Goal: Task Accomplishment & Management: Manage account settings

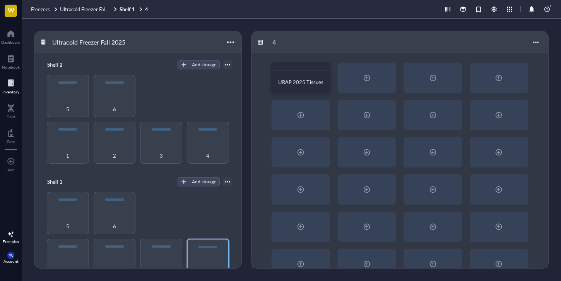
scroll to position [93, 0]
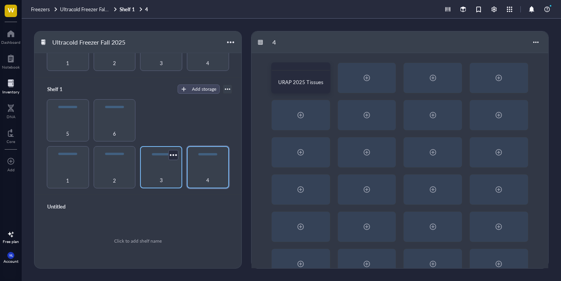
click at [164, 159] on div "3" at bounding box center [161, 167] width 42 height 42
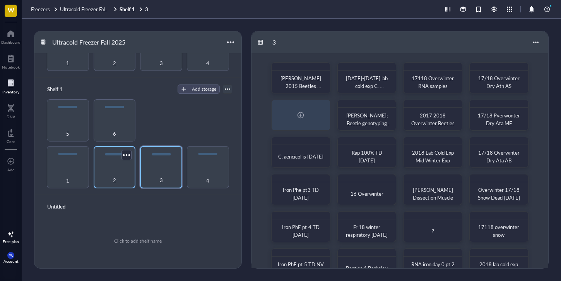
click at [118, 172] on div "2" at bounding box center [115, 175] width 34 height 17
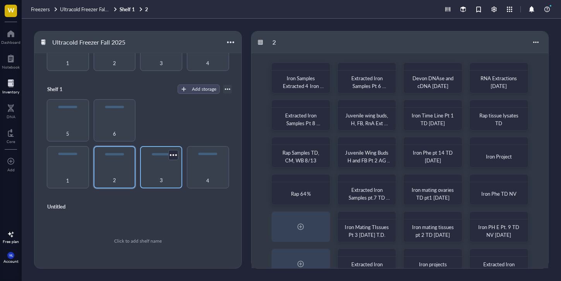
click at [162, 173] on div "3" at bounding box center [161, 175] width 34 height 17
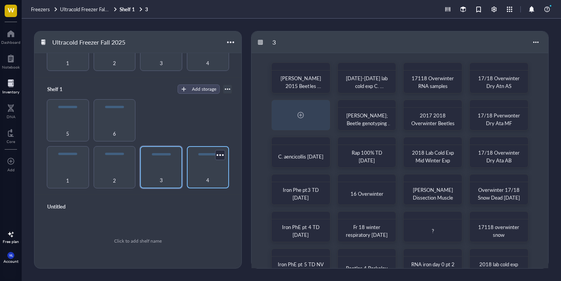
click at [202, 174] on div "4" at bounding box center [208, 175] width 34 height 17
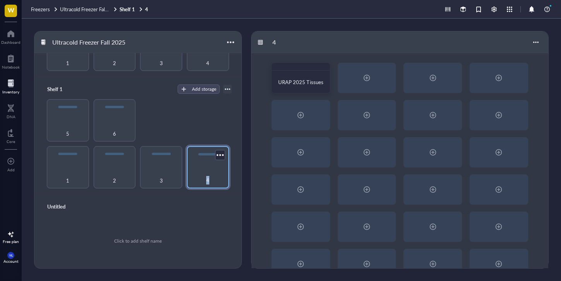
click at [202, 174] on div "4" at bounding box center [208, 175] width 34 height 17
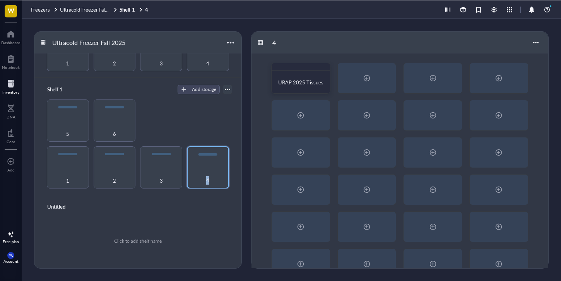
scroll to position [93, 0]
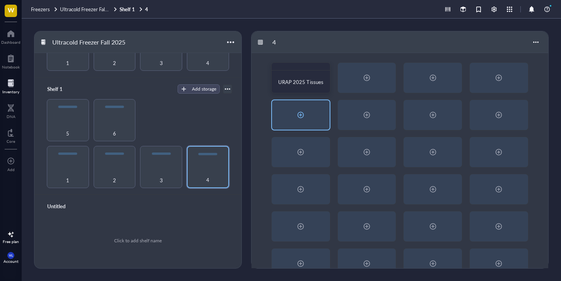
click at [304, 110] on div at bounding box center [301, 115] width 12 height 12
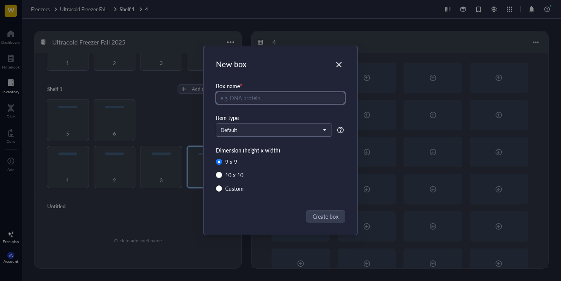
radio input "false"
radio input "true"
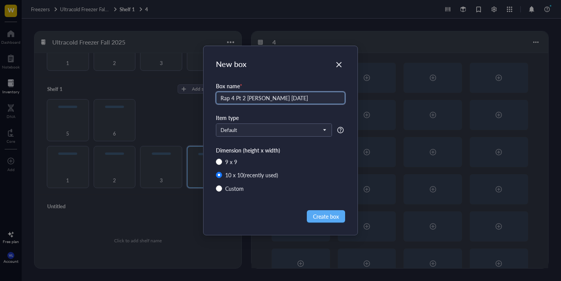
type input "Rap 4 Pt 2 [PERSON_NAME] [DATE]"
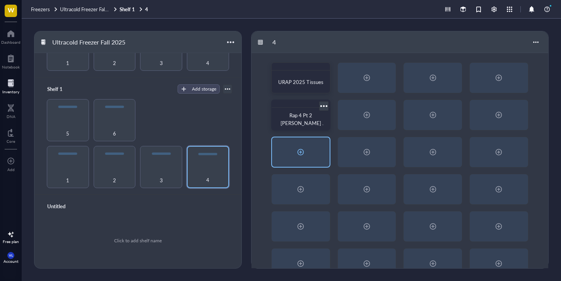
click at [301, 143] on div at bounding box center [301, 151] width 58 height 29
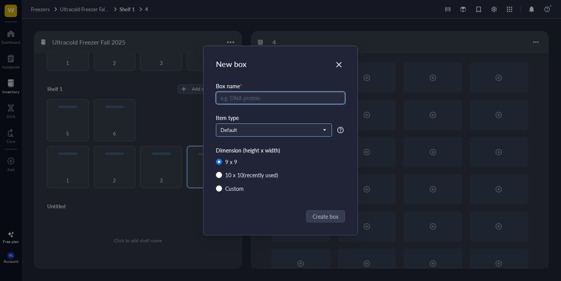
radio input "false"
radio input "true"
type input "Rap 4 T.D. [DATE]"
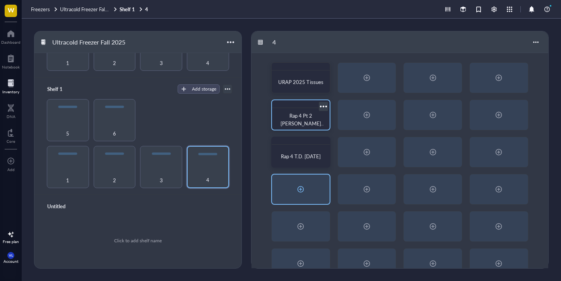
click at [281, 192] on div at bounding box center [301, 189] width 58 height 29
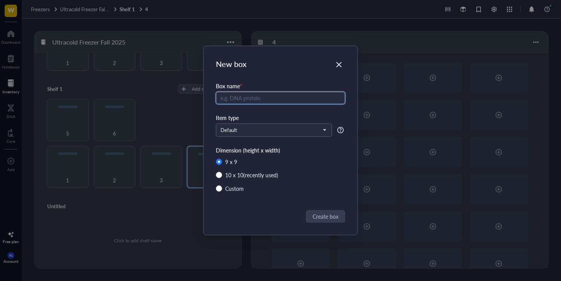
radio input "false"
radio input "true"
type input "7/18 Treatment A-E"
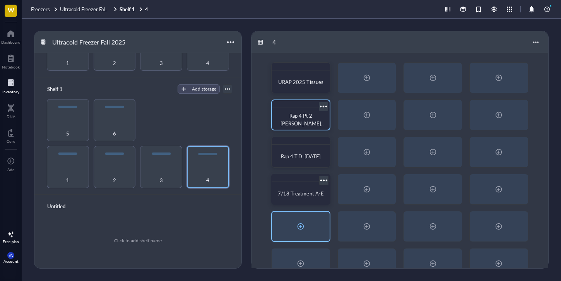
click at [313, 224] on div at bounding box center [301, 226] width 58 height 29
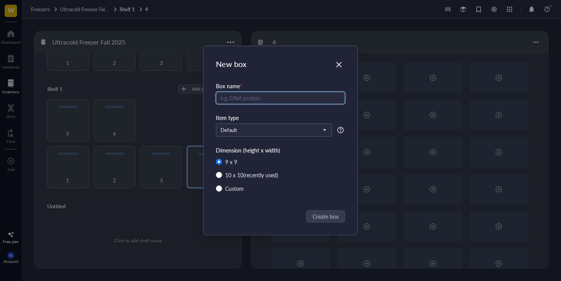
radio input "false"
radio input "true"
type input "[DATE] G-L"
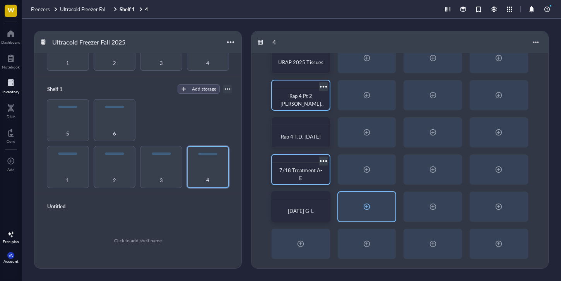
scroll to position [20, 0]
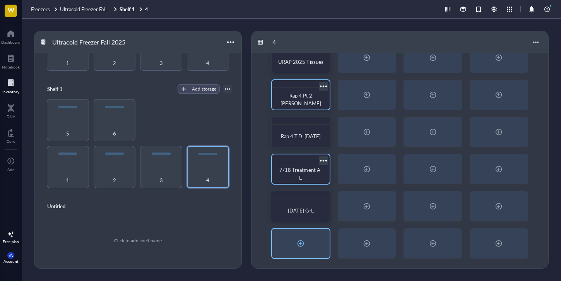
click at [309, 245] on div at bounding box center [301, 243] width 58 height 29
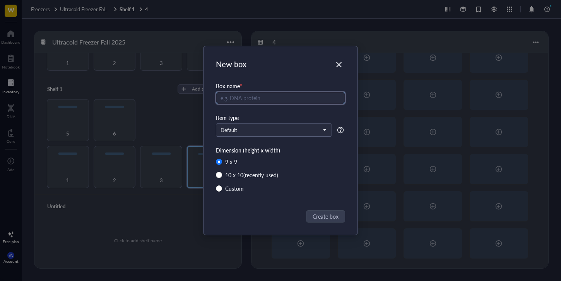
radio input "false"
radio input "true"
type input "RNA iron pt 2 TD [DATE]"
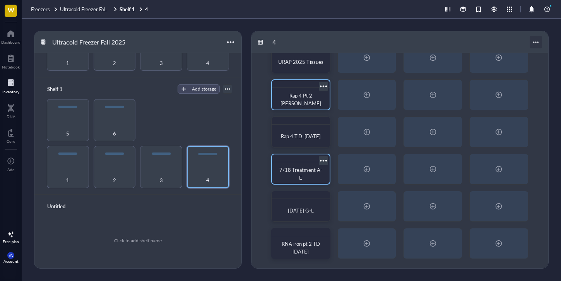
click at [537, 44] on div at bounding box center [536, 42] width 12 height 12
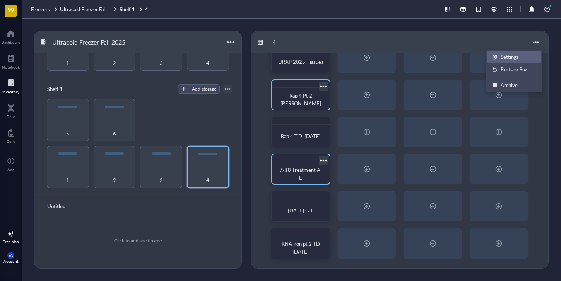
click at [508, 58] on div "Settings" at bounding box center [510, 56] width 18 height 7
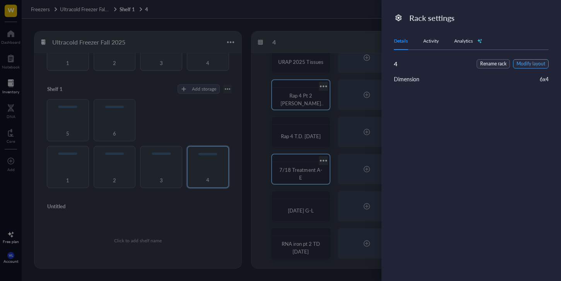
click at [519, 61] on span "Modify layout" at bounding box center [531, 63] width 29 height 7
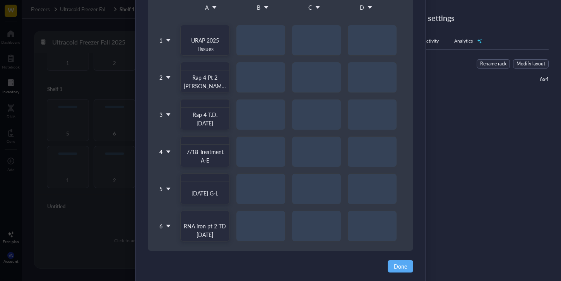
scroll to position [94, 0]
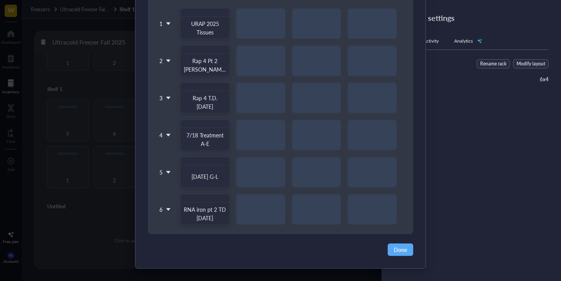
click at [166, 210] on icon at bounding box center [168, 209] width 5 height 5
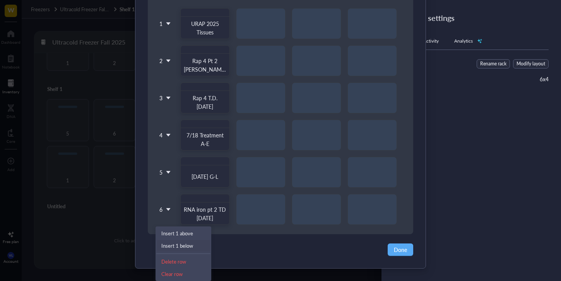
click at [193, 244] on div "Insert 1 below" at bounding box center [183, 245] width 44 height 7
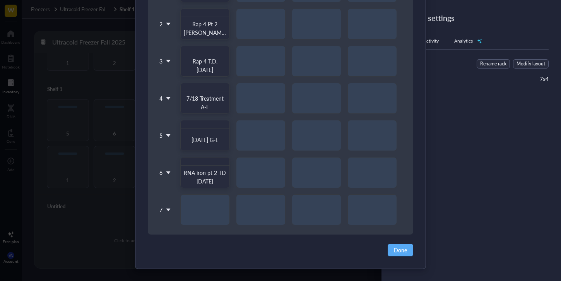
scroll to position [131, 0]
click at [400, 248] on span "Done" at bounding box center [400, 249] width 13 height 9
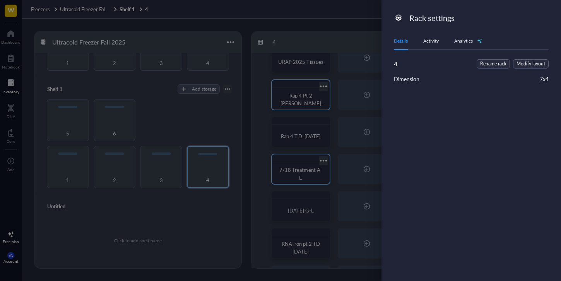
click at [284, 186] on div at bounding box center [280, 140] width 561 height 281
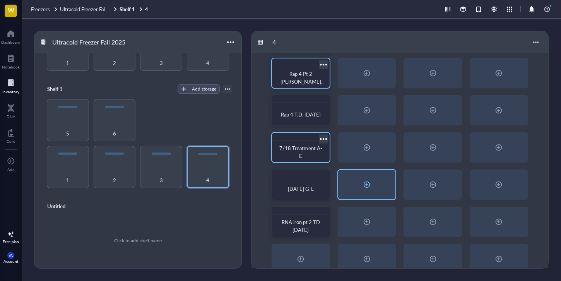
scroll to position [57, 0]
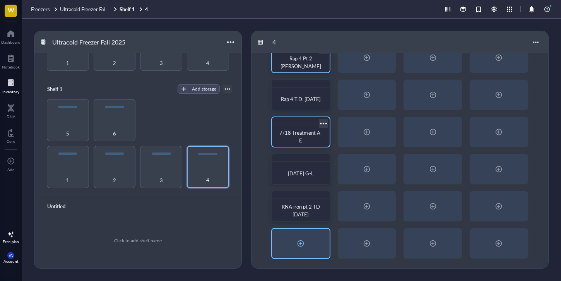
click at [301, 245] on div at bounding box center [301, 243] width 12 height 12
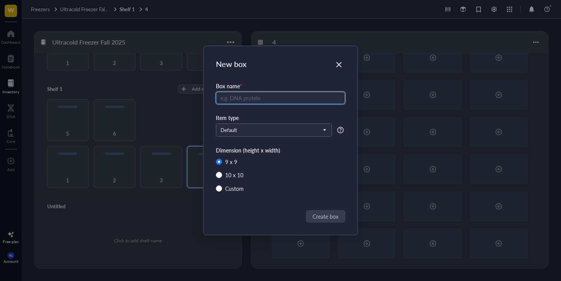
radio input "false"
radio input "true"
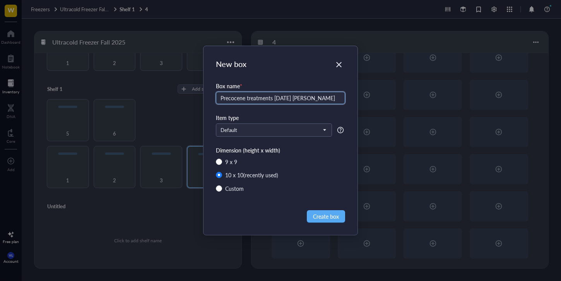
type input "Precocene treatments [DATE] [PERSON_NAME]"
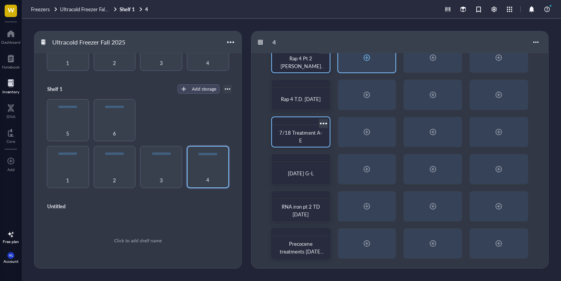
scroll to position [0, 0]
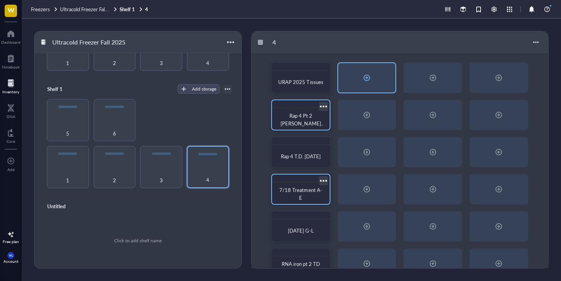
click at [370, 76] on div at bounding box center [367, 78] width 12 height 12
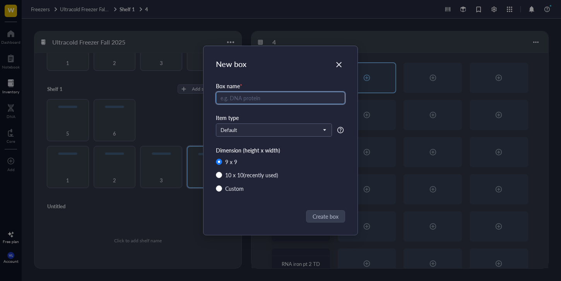
radio input "false"
radio input "true"
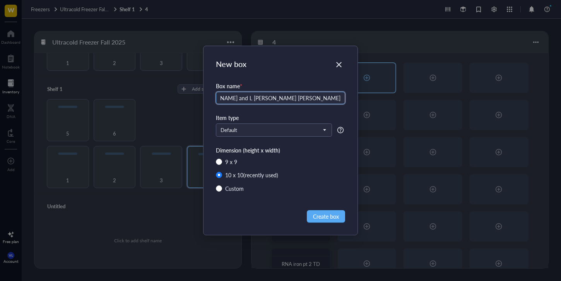
scroll to position [0, 31]
type input "[PERSON_NAME] and L [PERSON_NAME] [PERSON_NAME] #3 flight exp biochem assay"
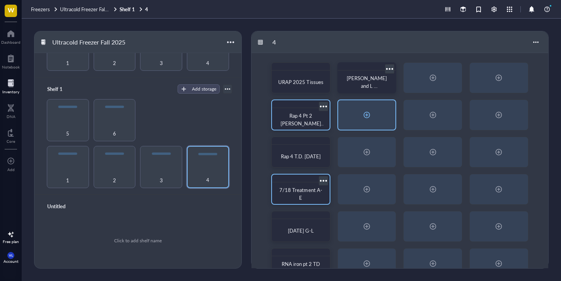
click at [360, 109] on div at bounding box center [367, 114] width 58 height 29
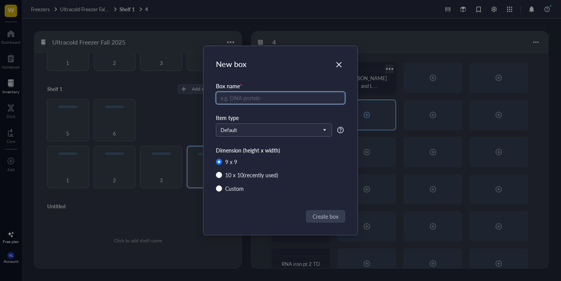
radio input "false"
radio input "true"
type input "quick '23 (illegible)"
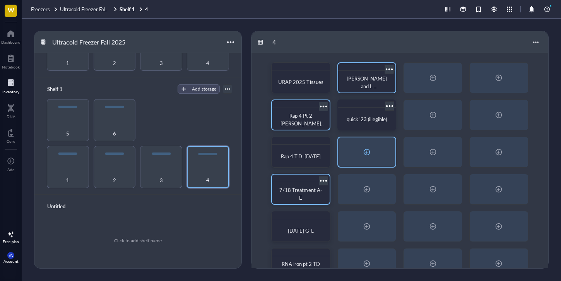
click at [384, 148] on div at bounding box center [367, 151] width 58 height 29
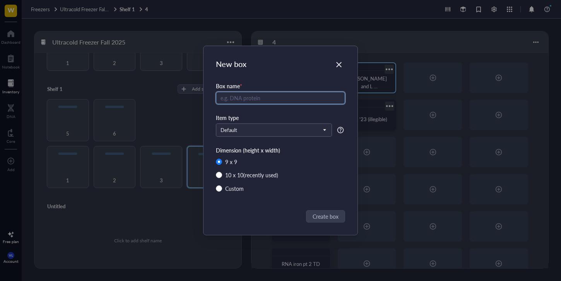
radio input "false"
radio input "true"
type input "Iron [PERSON_NAME]"
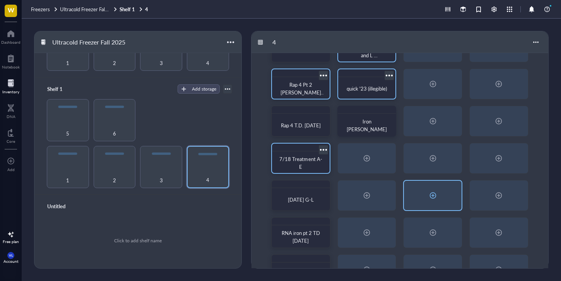
scroll to position [57, 0]
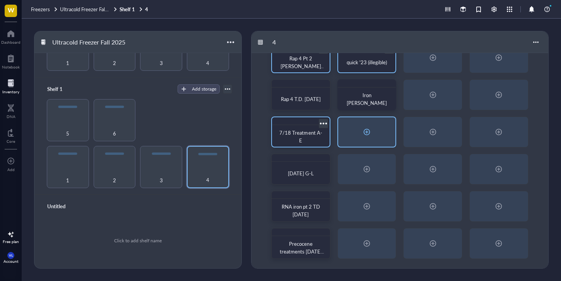
click at [387, 122] on div at bounding box center [367, 131] width 58 height 29
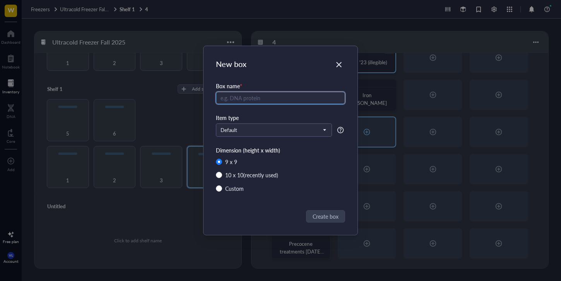
radio input "false"
radio input "true"
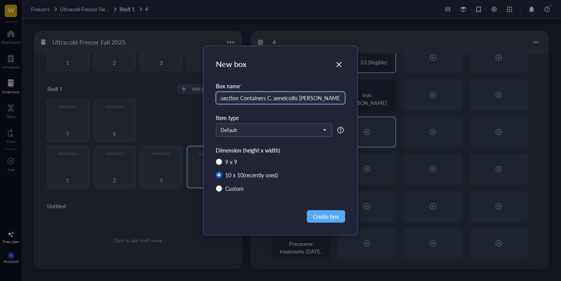
scroll to position [0, 24]
type input "2019 Dissection Containers C. aeneicollis [PERSON_NAME] Lab C.A.L"
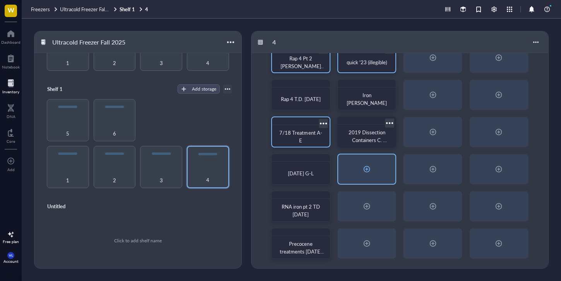
click at [383, 171] on div at bounding box center [367, 168] width 58 height 29
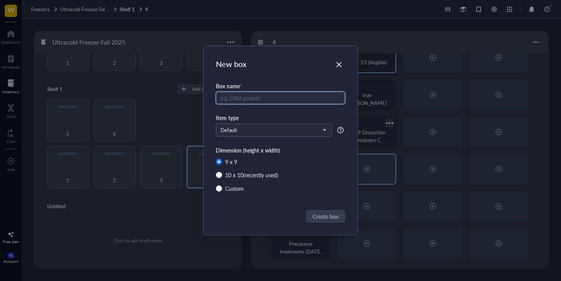
radio input "false"
radio input "true"
type input "1"
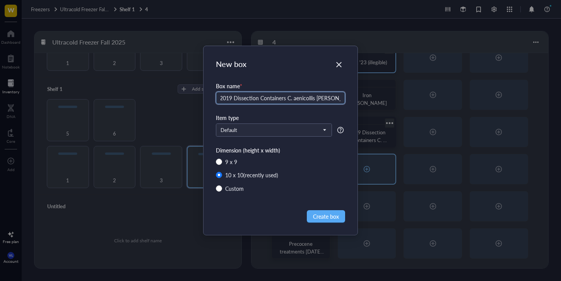
scroll to position [0, 7]
type input "2019 Dissection Containers C. aenicollis [PERSON_NAME] Lab"
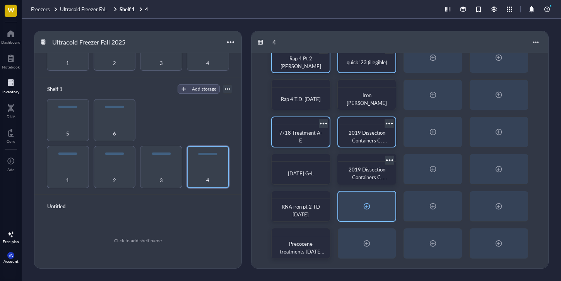
click at [378, 214] on div at bounding box center [367, 206] width 58 height 29
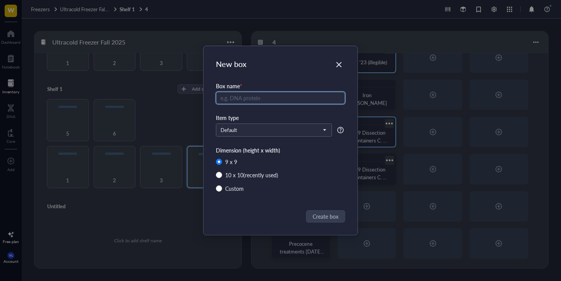
radio input "false"
radio input "true"
type input "RNA iron 2 pt 2 [DATE]"
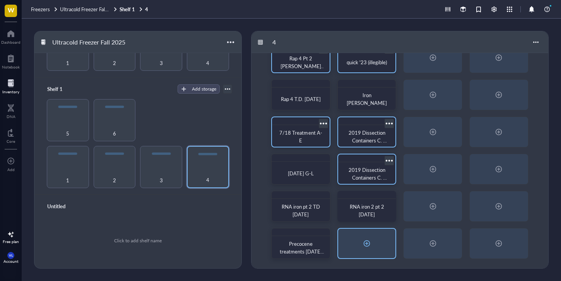
click at [389, 243] on div at bounding box center [367, 243] width 58 height 29
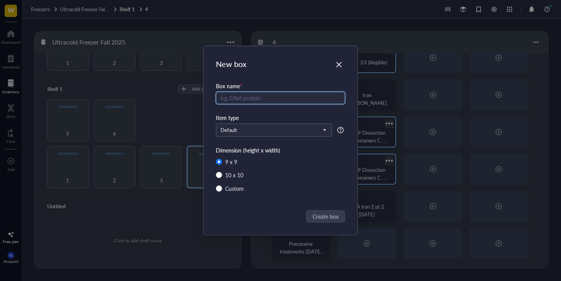
radio input "false"
radio input "true"
type input "[MEDICAL_DATA] 2 [DATE]"
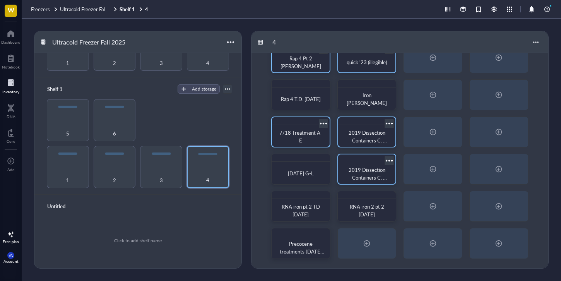
scroll to position [0, 0]
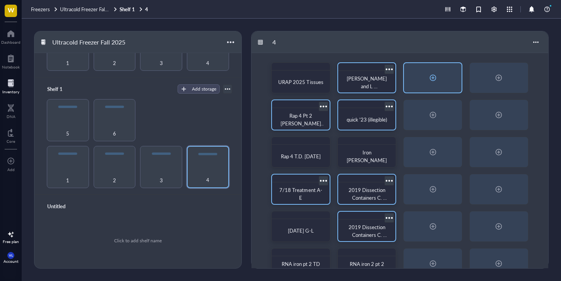
click at [417, 74] on div at bounding box center [433, 77] width 58 height 29
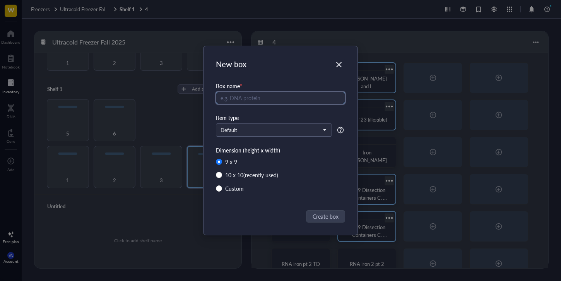
radio input "false"
radio input "true"
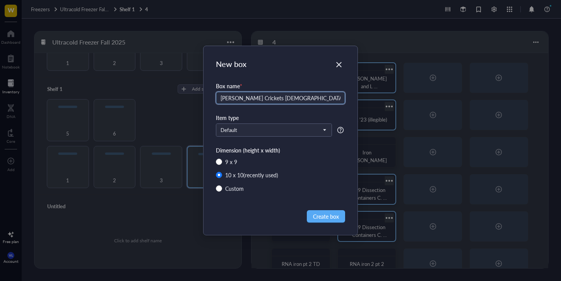
type input "[PERSON_NAME] Crickets [DEMOGRAPHIC_DATA]"
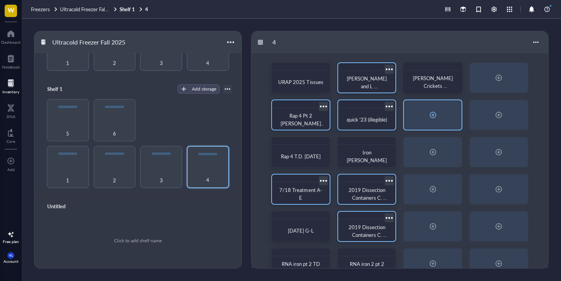
click at [446, 118] on div at bounding box center [433, 114] width 58 height 29
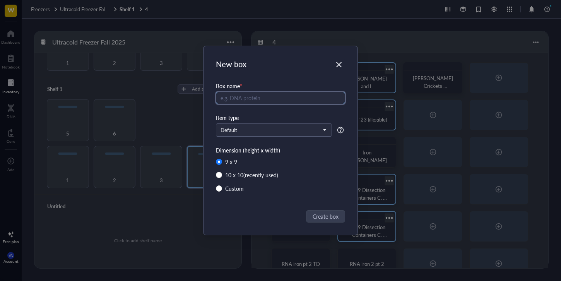
radio input "false"
radio input "true"
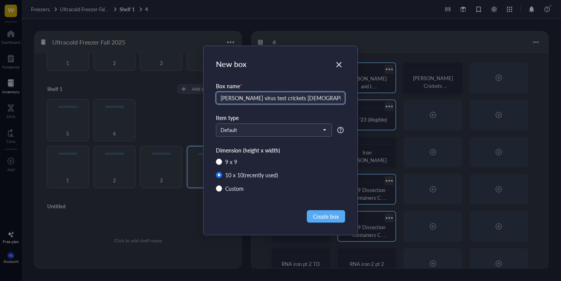
type input "[PERSON_NAME] virus test crickets [DEMOGRAPHIC_DATA]"
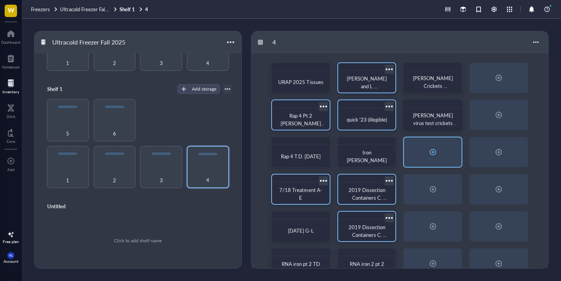
click at [428, 151] on div at bounding box center [433, 152] width 12 height 12
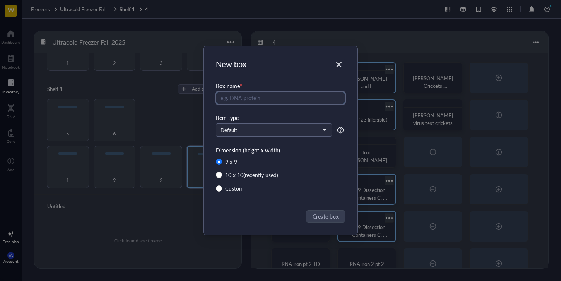
radio input "false"
radio input "true"
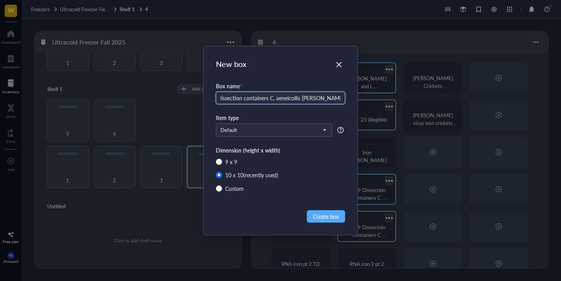
scroll to position [0, 19]
type input "2019 dissection containers C. aeneicollis [PERSON_NAME] Lab CAL"
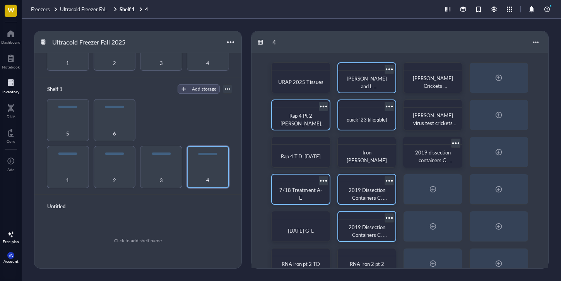
click at [424, 158] on span "2019 dissection containers C. aeneicollis [PERSON_NAME] Lab CAL" at bounding box center [433, 168] width 41 height 38
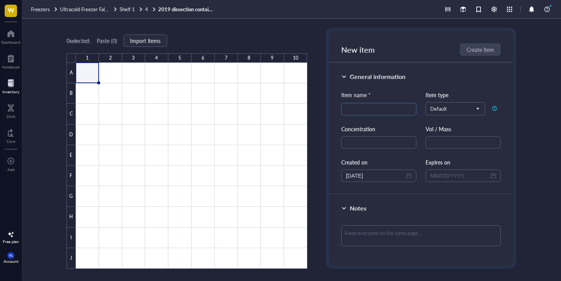
click at [134, 3] on div "Freezers Ultracold Freezer Fall 2025 Shelf [DATE] dissection containers C. aene…" at bounding box center [292, 9] width 540 height 19
click at [136, 7] on div "Shelf 1" at bounding box center [132, 9] width 24 height 7
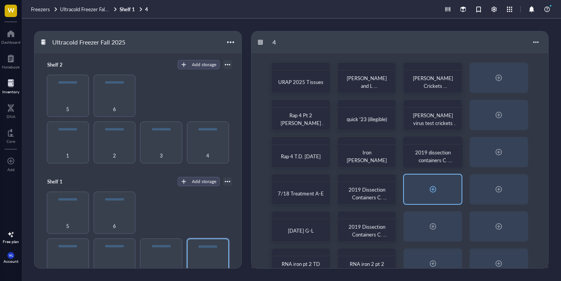
click at [434, 189] on div at bounding box center [433, 189] width 12 height 12
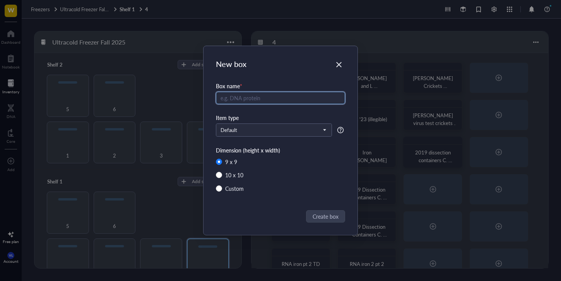
radio input "false"
radio input "true"
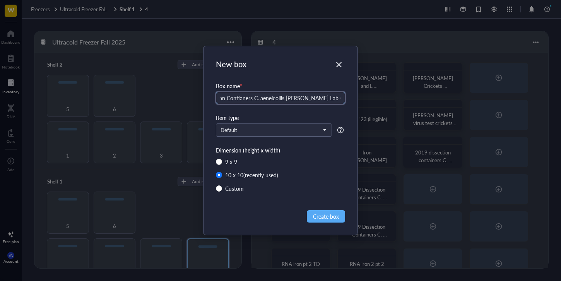
scroll to position [0, 38]
type input "2019 Dissection Contianers C. aeneicollis [PERSON_NAME] Lab Cal 70-136"
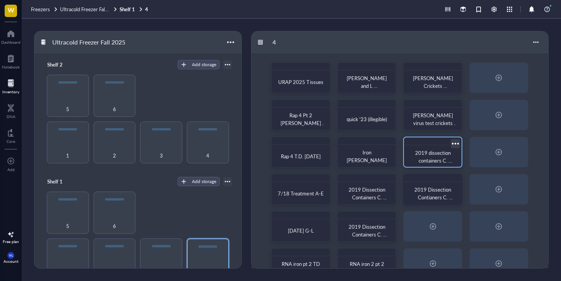
click at [448, 165] on div "2019 dissection containers C. aeneicollis [PERSON_NAME] Lab CAL" at bounding box center [432, 156] width 51 height 17
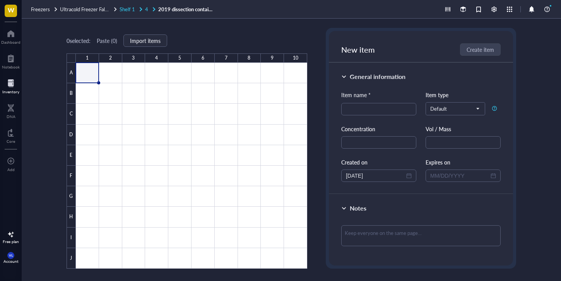
click at [143, 9] on link "Shelf 1 4" at bounding box center [138, 9] width 37 height 7
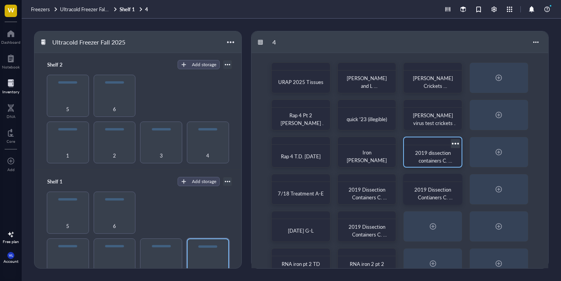
click at [455, 142] on div at bounding box center [455, 143] width 11 height 11
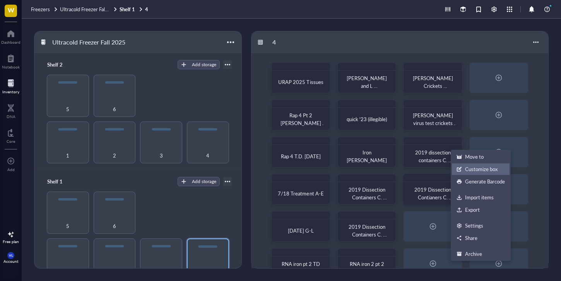
click at [468, 170] on div "Customize box" at bounding box center [481, 169] width 33 height 7
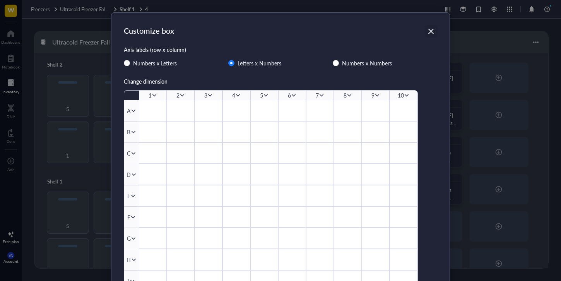
click at [431, 35] on div "Close" at bounding box center [431, 31] width 12 height 12
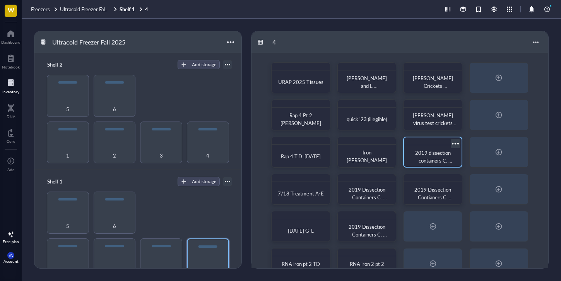
click at [447, 139] on div at bounding box center [433, 141] width 58 height 8
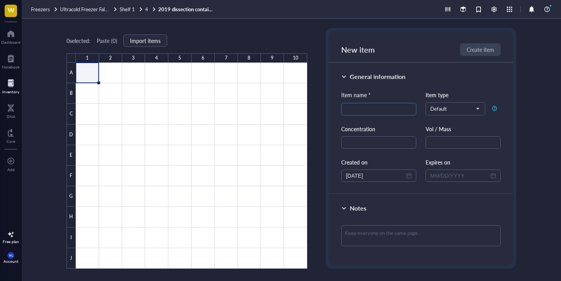
scroll to position [2, 0]
click at [141, 7] on div at bounding box center [140, 9] width 5 height 5
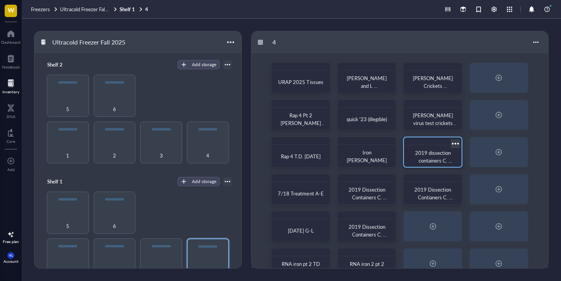
click at [456, 141] on div at bounding box center [455, 143] width 11 height 11
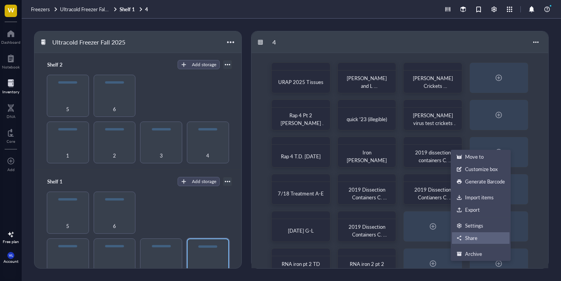
click at [488, 234] on li "Share" at bounding box center [481, 238] width 58 height 12
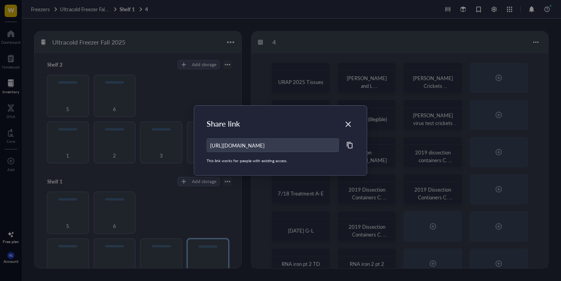
click at [488, 234] on div "Share link [URL][DOMAIN_NAME] This link works for people with existing access." at bounding box center [280, 140] width 561 height 281
click at [358, 123] on div "Share link [URL][DOMAIN_NAME] This link works for people with existing access." at bounding box center [280, 141] width 173 height 70
click at [349, 125] on icon "Close" at bounding box center [348, 124] width 5 height 5
type input "[URL][DOMAIN_NAME]"
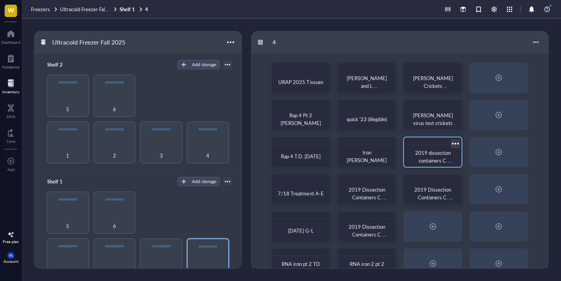
click at [453, 147] on div at bounding box center [455, 143] width 11 height 11
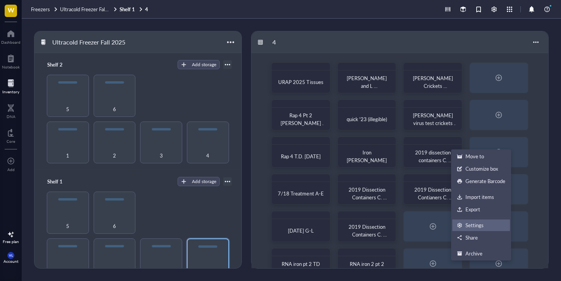
click at [487, 225] on div "Settings" at bounding box center [481, 225] width 48 height 7
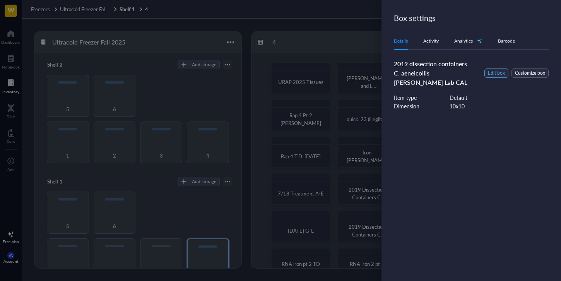
click at [503, 75] on span "Edit box" at bounding box center [496, 73] width 17 height 7
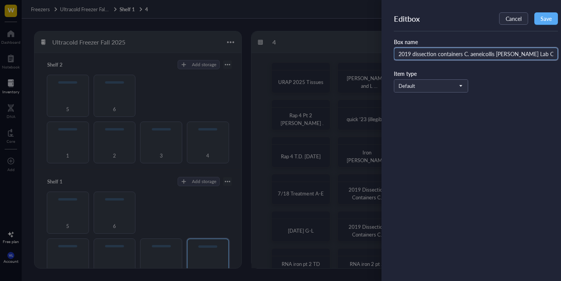
click at [403, 57] on input "2019 dissection containers C. aeneicollis [PERSON_NAME] Lab CAL" at bounding box center [476, 54] width 164 height 12
type input "2019 dissection containers C. aeneicollis [PERSON_NAME] Lab CAL 1-69"
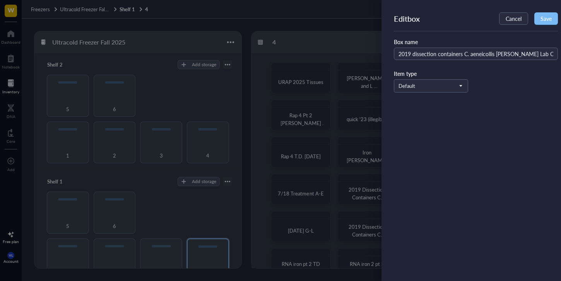
click at [552, 22] on button "Save" at bounding box center [547, 18] width 24 height 12
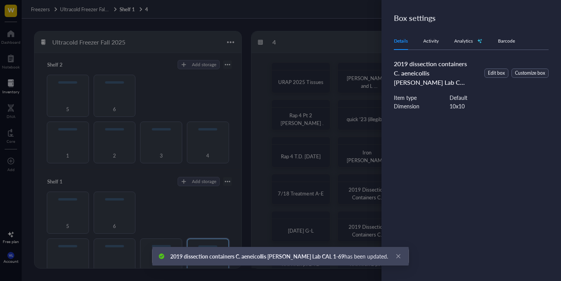
click at [334, 109] on div at bounding box center [280, 140] width 561 height 281
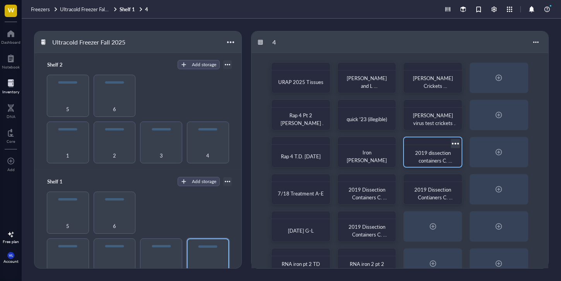
click at [456, 144] on div at bounding box center [455, 143] width 11 height 11
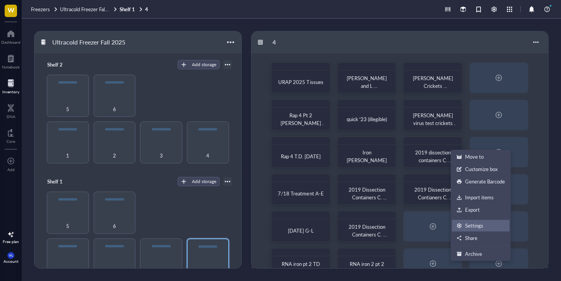
click at [494, 225] on div "Settings" at bounding box center [481, 225] width 48 height 7
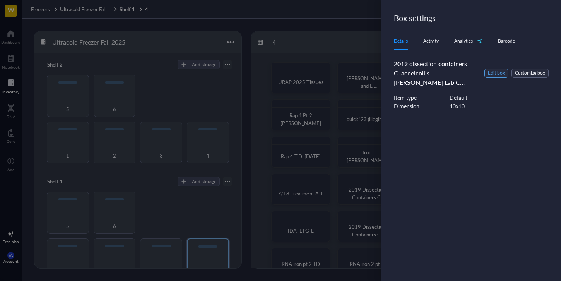
click at [501, 76] on span "Edit box" at bounding box center [496, 73] width 17 height 7
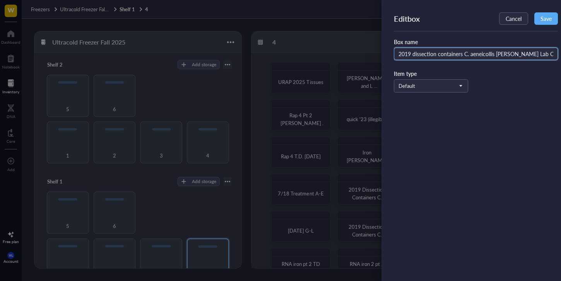
click at [489, 59] on input "2019 dissection containers C. aeneicollis [PERSON_NAME] Lab CAL 1-69" at bounding box center [476, 54] width 164 height 12
drag, startPoint x: 538, startPoint y: 55, endPoint x: 556, endPoint y: 50, distance: 18.4
click at [556, 50] on input "2019 dissection containers C. aeneicollis [PERSON_NAME] Lab CAL 1-69" at bounding box center [476, 54] width 164 height 12
type input "2019 dissection containers C. aeneicollis [PERSON_NAME] Lab CAL 137-207"
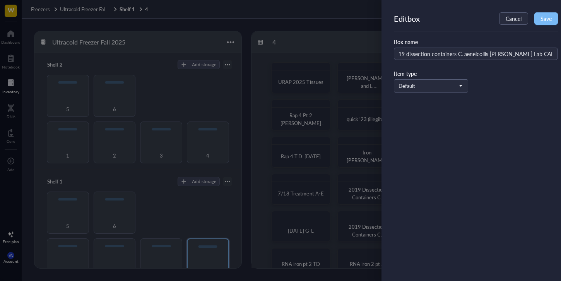
scroll to position [0, 0]
click at [547, 13] on button "Save" at bounding box center [547, 18] width 24 height 12
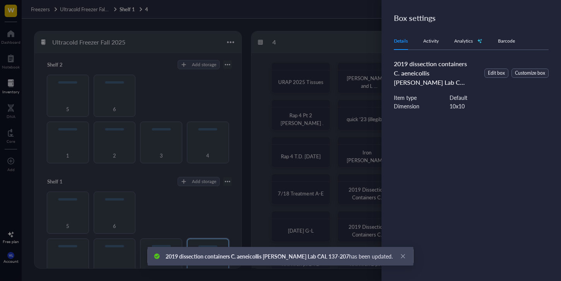
click at [355, 32] on div at bounding box center [280, 140] width 561 height 281
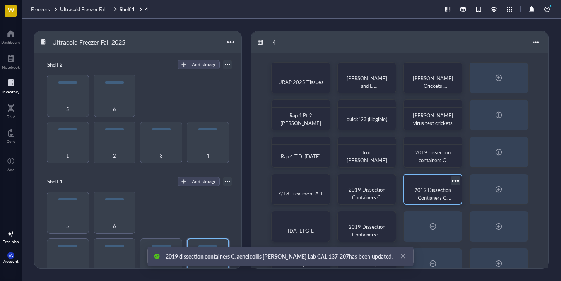
click at [456, 182] on div at bounding box center [455, 180] width 11 height 11
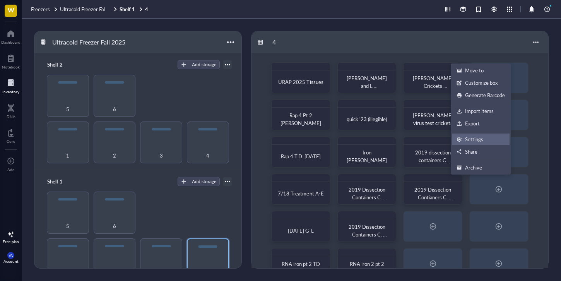
click at [473, 137] on div "Settings" at bounding box center [474, 139] width 18 height 7
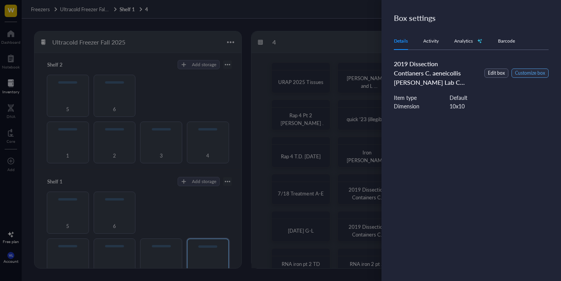
drag, startPoint x: 524, startPoint y: 71, endPoint x: 506, endPoint y: 108, distance: 40.9
click at [506, 108] on div "2019 Dissection Contianers C. aeneicollis [PERSON_NAME] Lab Cal 70-136 Edit box…" at bounding box center [476, 91] width 164 height 64
click at [501, 71] on span "Edit box" at bounding box center [496, 73] width 17 height 7
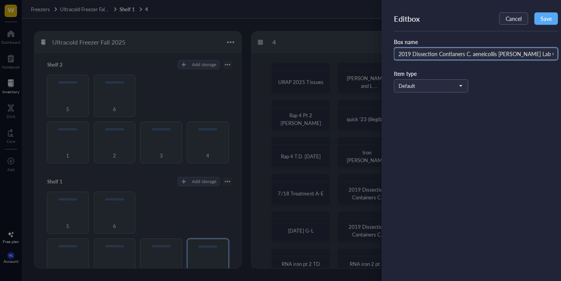
click at [491, 55] on input "2019 Dissection Contianers C. aeneicollis [PERSON_NAME] Lab Cal 70-136" at bounding box center [476, 54] width 164 height 12
drag, startPoint x: 540, startPoint y: 55, endPoint x: 560, endPoint y: 54, distance: 19.4
click at [560, 54] on div "Edit box Cancel Save Box name 2019 Dissection Contianers C. aeneicollis [PERSON…" at bounding box center [480, 58] width 173 height 93
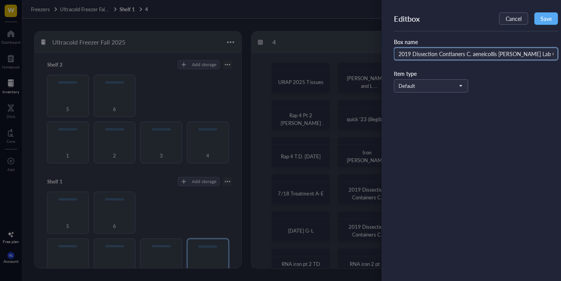
type input "2019 Dissection Contianers C. aeneicollis [PERSON_NAME] Lab Cal 1-69"
drag, startPoint x: 539, startPoint y: 54, endPoint x: 381, endPoint y: 52, distance: 158.8
click at [381, 52] on div "Edit box Cancel Save Box name 2019 Dissection Contianers C. aeneicollis [PERSON…" at bounding box center [280, 140] width 561 height 281
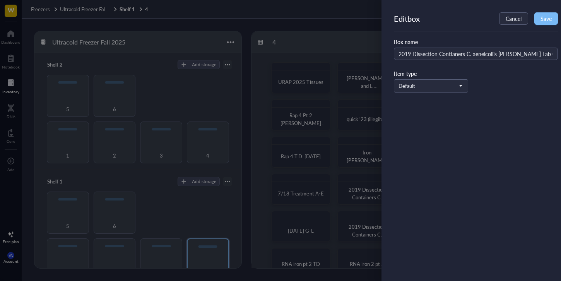
click at [542, 21] on span "Save" at bounding box center [546, 18] width 11 height 6
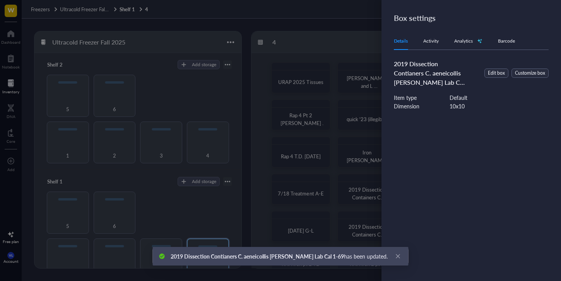
click at [347, 123] on div at bounding box center [280, 140] width 561 height 281
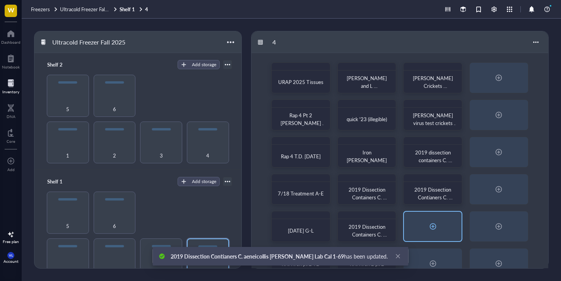
click at [434, 238] on div at bounding box center [433, 226] width 58 height 29
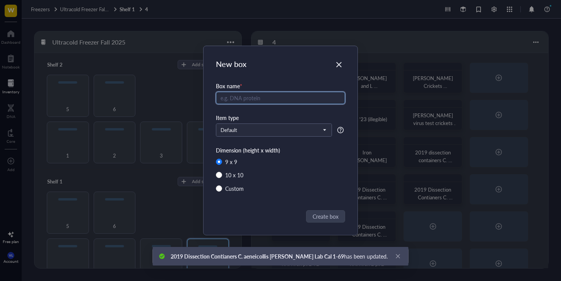
radio input "false"
radio input "true"
paste input "2019 Dissection Contianers C. aeneicollis [PERSON_NAME] Lab Cal"
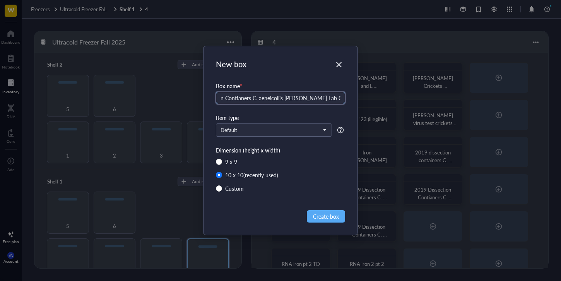
scroll to position [0, 39]
type input "2019 Dissection Contianers C. aeneicollis [PERSON_NAME] Lab Cal 70-136"
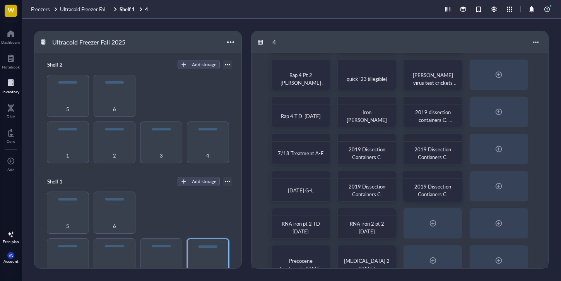
scroll to position [57, 0]
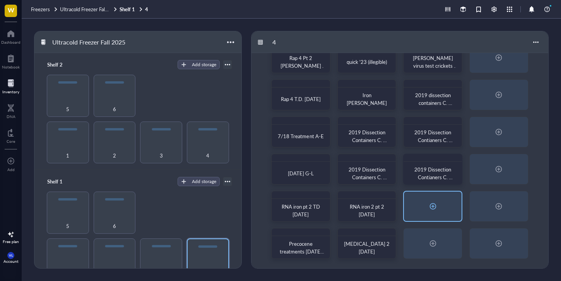
click at [427, 210] on div at bounding box center [433, 206] width 12 height 12
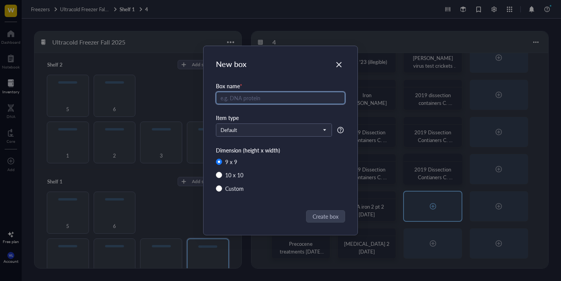
radio input "false"
radio input "true"
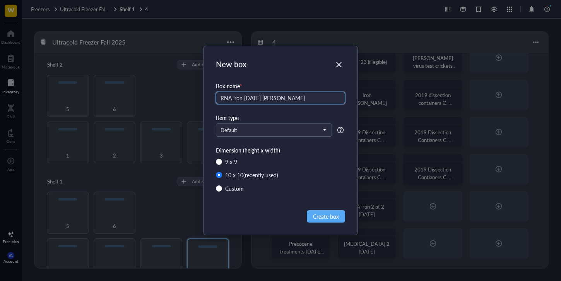
type input "RNA iron [DATE] [PERSON_NAME]"
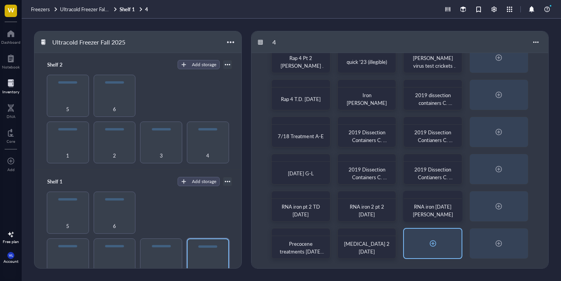
click at [449, 243] on div at bounding box center [433, 243] width 58 height 29
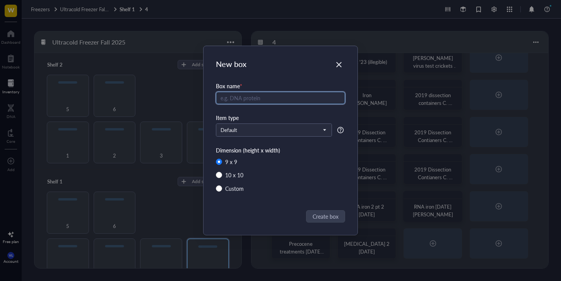
radio input "false"
radio input "true"
type input "Iron PhE pt 2 TD [DATE]"
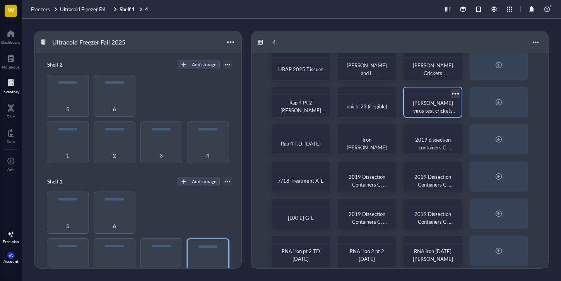
scroll to position [0, 0]
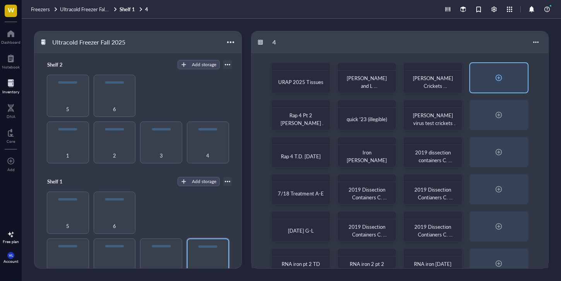
click at [493, 77] on div at bounding box center [499, 78] width 12 height 12
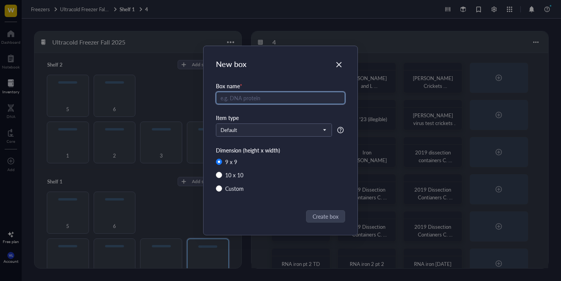
radio input "false"
radio input "true"
type input "Iron pt 2 [PERSON_NAME]"
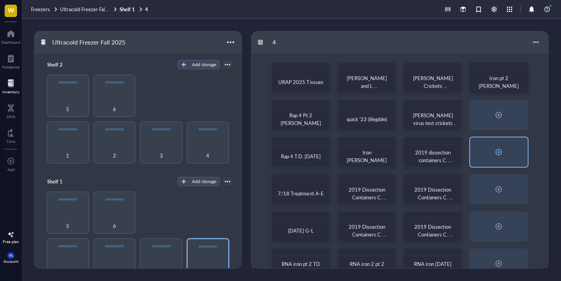
click at [503, 151] on div at bounding box center [499, 152] width 12 height 12
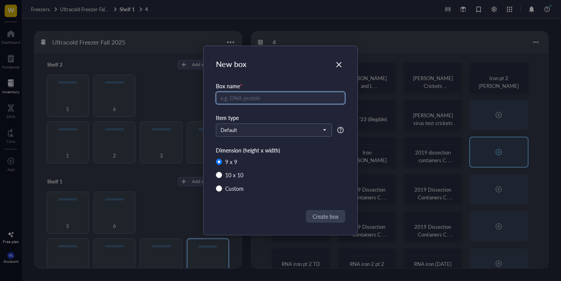
radio input "false"
radio input "true"
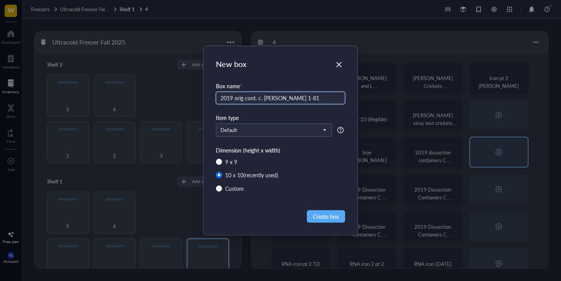
type input "2019 orig cont. c. [PERSON_NAME] 1-81"
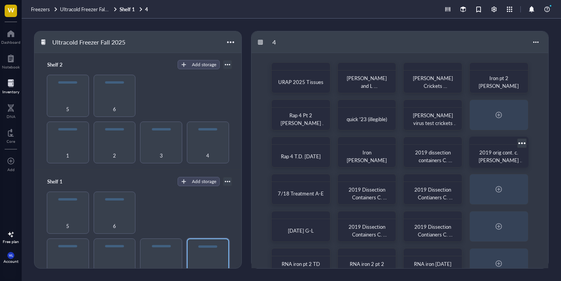
click at [514, 142] on div at bounding box center [499, 141] width 58 height 8
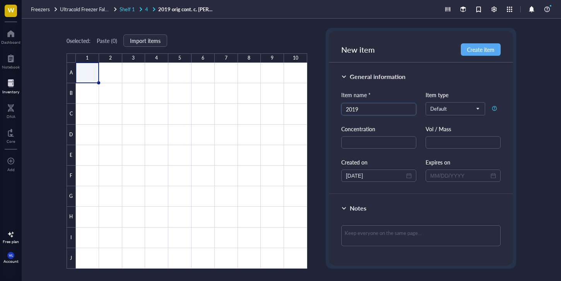
type input "2019"
click at [130, 12] on span "Shelf 1" at bounding box center [127, 8] width 15 height 7
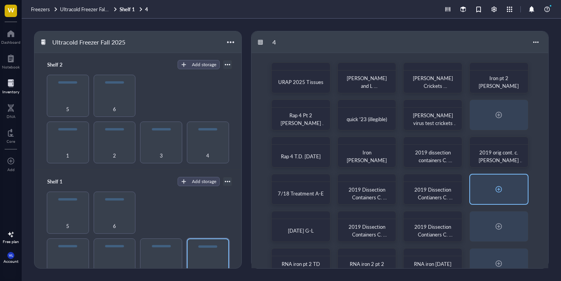
click at [509, 195] on div at bounding box center [499, 189] width 58 height 29
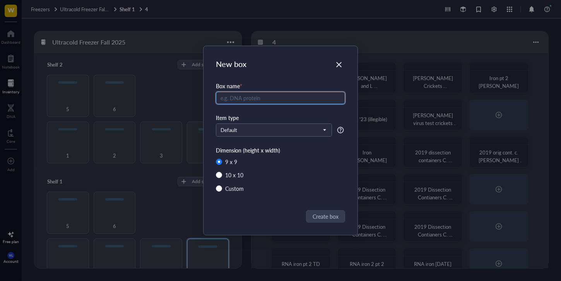
radio input "false"
radio input "true"
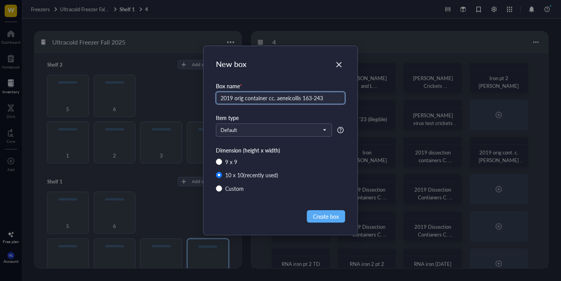
drag, startPoint x: 300, startPoint y: 99, endPoint x: 351, endPoint y: 98, distance: 50.4
click at [351, 98] on div "New box Box name * 2019 orig container cc. aeneicollis 163-243 Item type Defaul…" at bounding box center [281, 140] width 154 height 189
drag, startPoint x: 301, startPoint y: 99, endPoint x: 219, endPoint y: 85, distance: 83.6
click at [219, 85] on div "Box name * 2019 orig container cc. aeneicollis 82-162" at bounding box center [280, 98] width 129 height 32
type input "2019 orig container cc. aeneicollis 82-162"
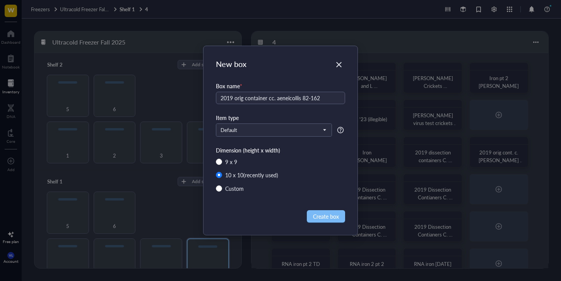
click at [334, 218] on span "Create box" at bounding box center [326, 216] width 26 height 9
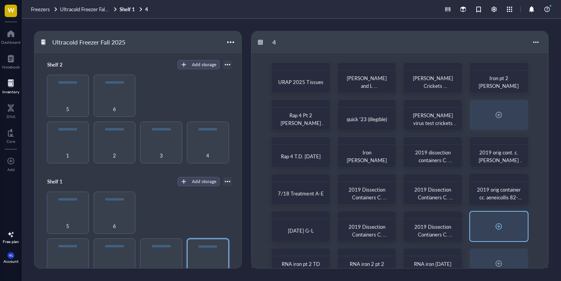
click at [487, 220] on div at bounding box center [499, 226] width 58 height 29
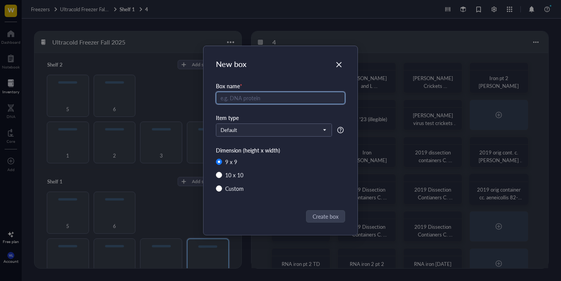
radio input "false"
radio input "true"
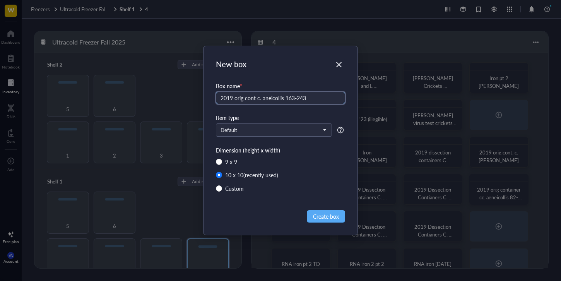
type input "2019 orig cont c. aneicollis 163-243"
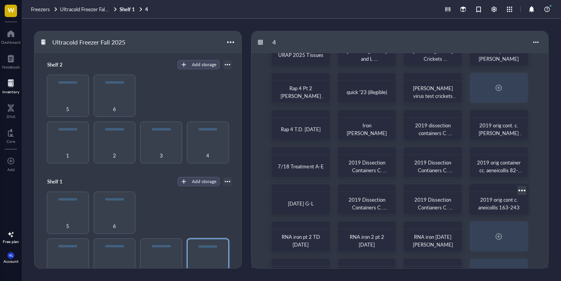
scroll to position [57, 0]
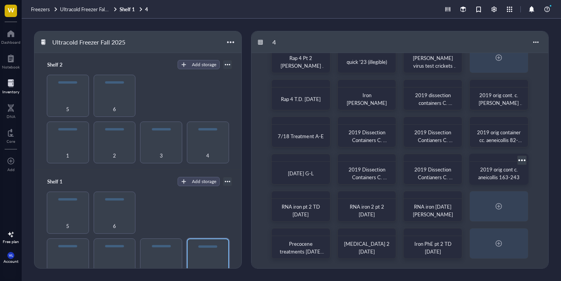
click at [523, 156] on div at bounding box center [522, 159] width 11 height 11
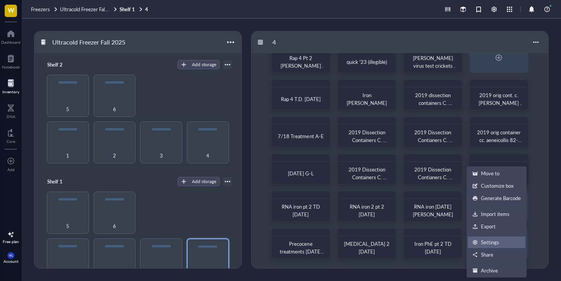
click at [489, 240] on div "Settings" at bounding box center [490, 242] width 18 height 7
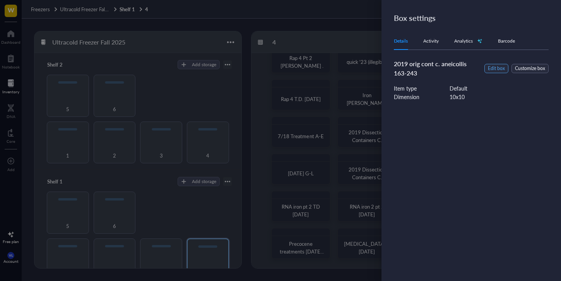
click at [499, 69] on span "Edit box" at bounding box center [496, 68] width 17 height 7
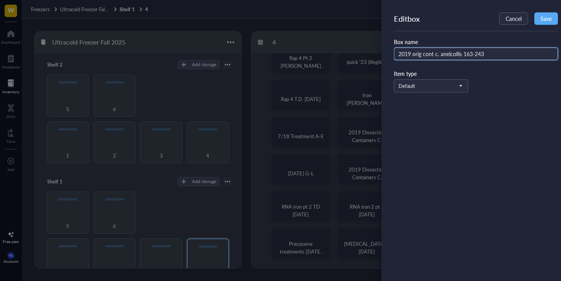
click at [491, 53] on input "2019 orig cont c. aneicollis 163-243" at bounding box center [476, 54] width 164 height 12
drag, startPoint x: 465, startPoint y: 52, endPoint x: 384, endPoint y: 52, distance: 80.5
click at [384, 52] on div "Edit box Cancel Save Box name 2019 orig cont c. aneicollis 163-243 Item type De…" at bounding box center [472, 140] width 180 height 281
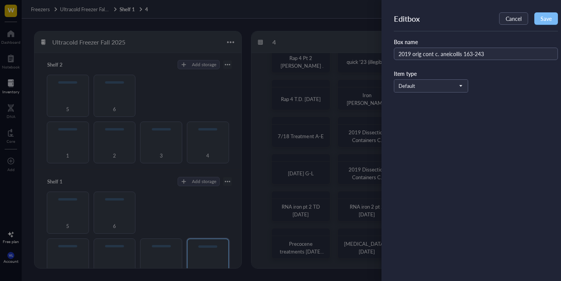
click at [548, 14] on button "Save" at bounding box center [547, 18] width 24 height 12
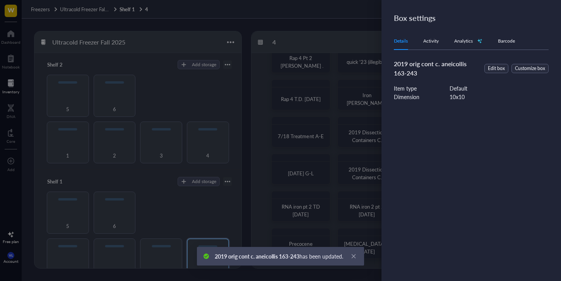
click at [373, 27] on div at bounding box center [280, 140] width 561 height 281
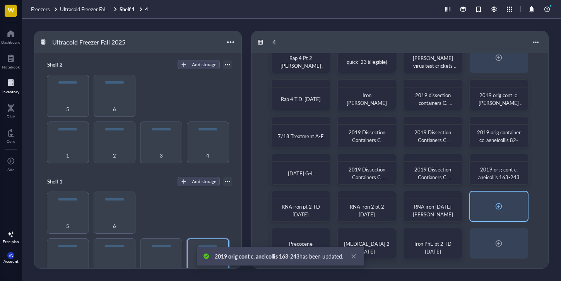
click at [503, 199] on div at bounding box center [499, 206] width 58 height 29
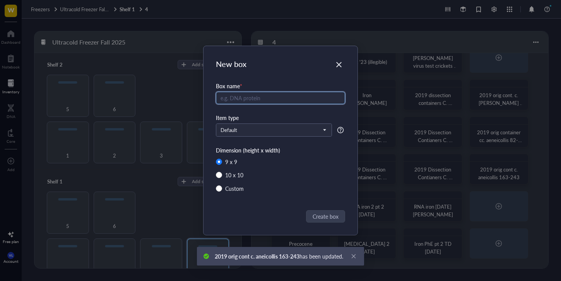
radio input "false"
radio input "true"
paste input "2019 orig cont c. aneicollis"
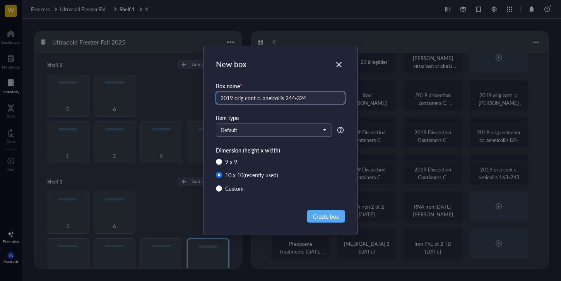
type input "2019 orig cont c. aneicollis 244-324"
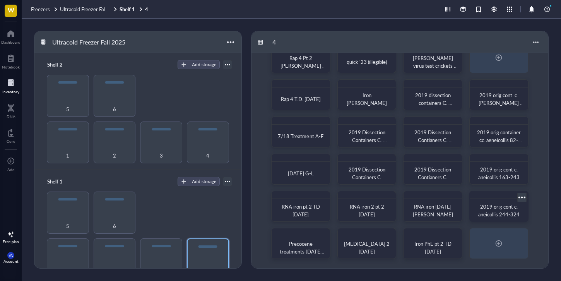
click at [520, 195] on div at bounding box center [522, 197] width 11 height 11
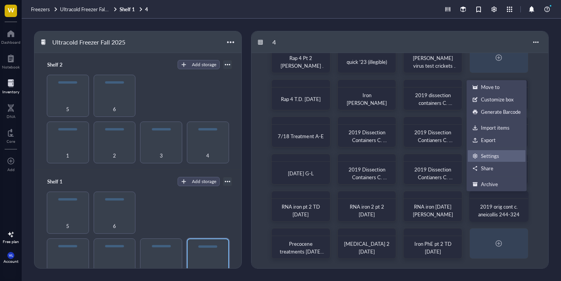
click at [485, 158] on div "Settings" at bounding box center [490, 156] width 18 height 7
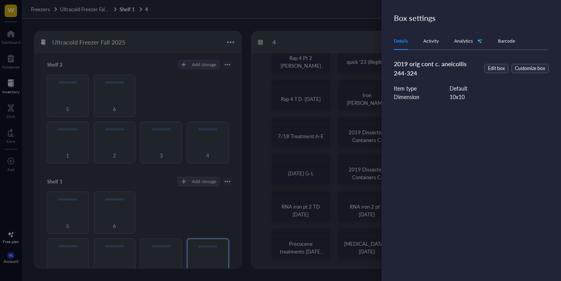
click at [528, 71] on span "Customize box" at bounding box center [530, 68] width 30 height 7
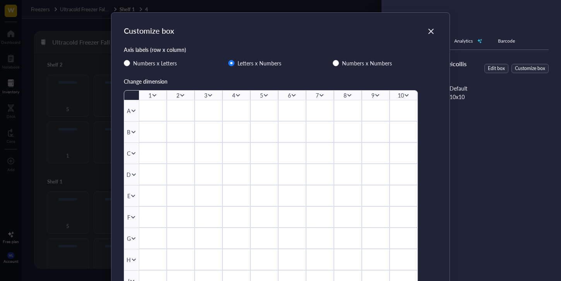
click at [428, 32] on icon "Close" at bounding box center [431, 31] width 7 height 7
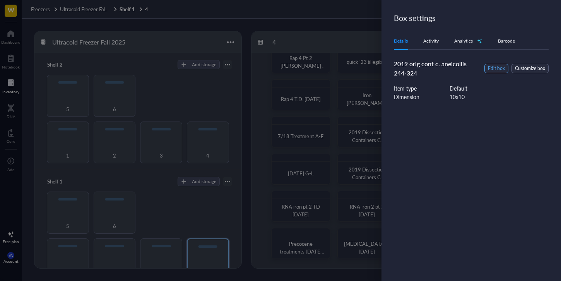
click at [496, 65] on span "Edit box" at bounding box center [496, 68] width 17 height 7
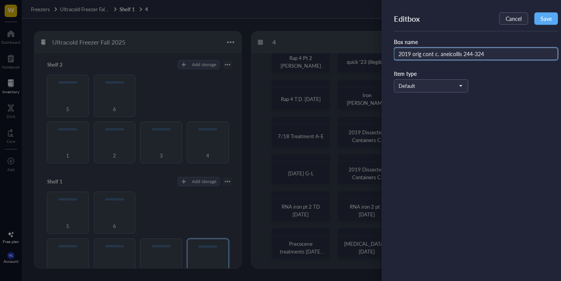
click at [468, 51] on input "2019 orig cont c. aneicollis 244-324" at bounding box center [476, 54] width 164 height 12
drag, startPoint x: 462, startPoint y: 53, endPoint x: 402, endPoint y: 45, distance: 60.3
click at [402, 45] on div "Box name 2019 orig cont c. aneicollis 244-324" at bounding box center [476, 49] width 164 height 22
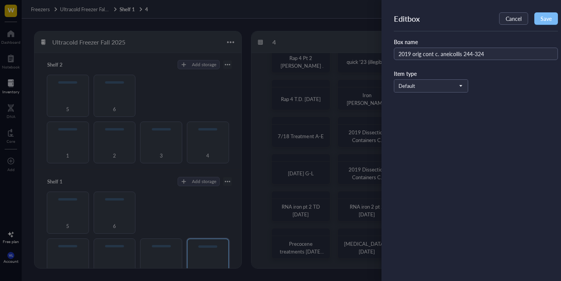
click at [543, 22] on span "Save" at bounding box center [546, 18] width 11 height 6
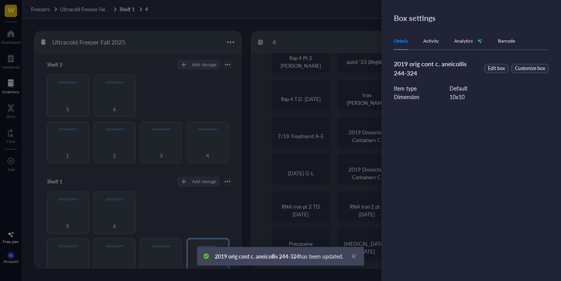
click at [354, 55] on div at bounding box center [280, 140] width 561 height 281
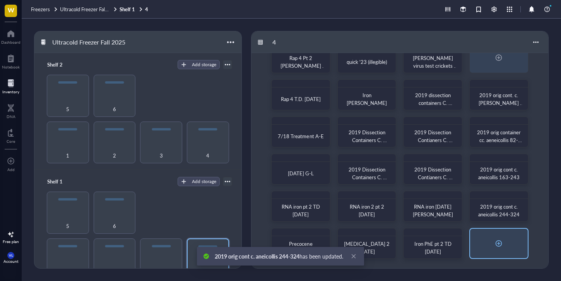
click at [509, 239] on div at bounding box center [499, 243] width 58 height 29
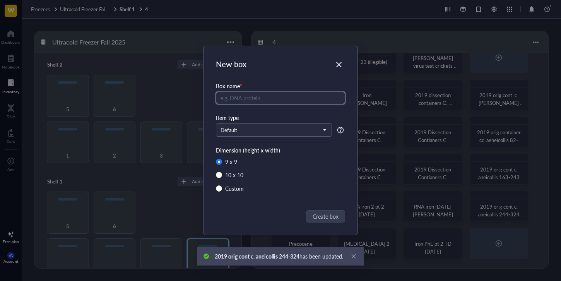
radio input "false"
radio input "true"
paste input "2019 orig cont c. aneicollis"
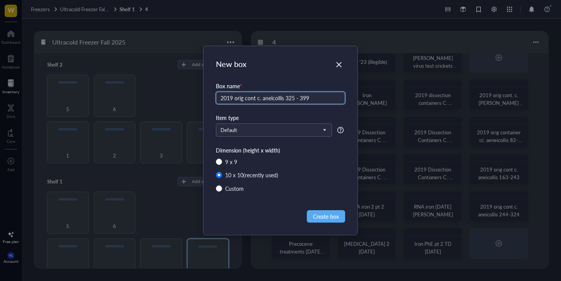
type input "2019 orig cont c. aneicollis 325 - 399"
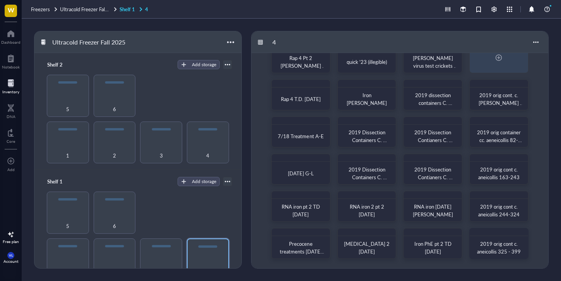
click at [130, 7] on link "Shelf 1 4" at bounding box center [135, 9] width 30 height 7
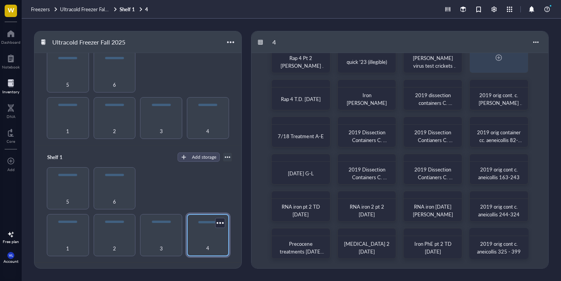
scroll to position [136, 0]
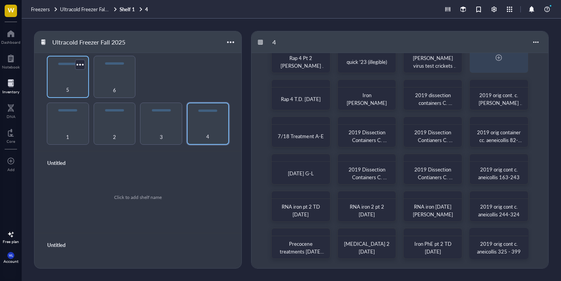
click at [55, 90] on div "5" at bounding box center [68, 85] width 34 height 17
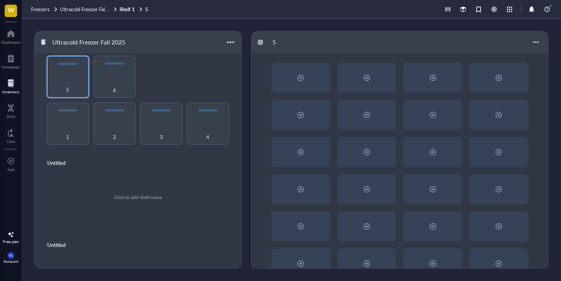
click at [305, 93] on div at bounding box center [400, 170] width 297 height 235
click at [307, 86] on div at bounding box center [301, 77] width 58 height 29
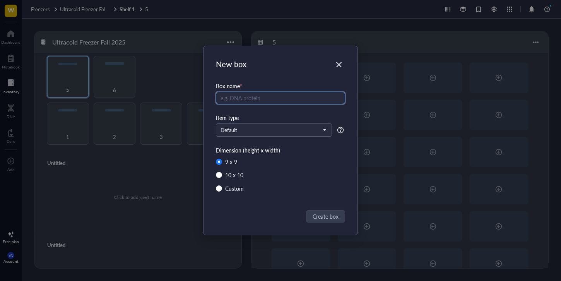
radio input "false"
radio input "true"
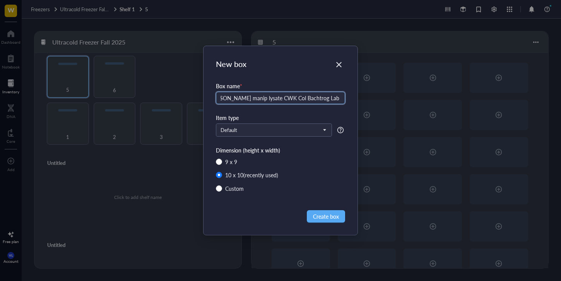
scroll to position [0, 15]
type input "[PERSON_NAME] manip lysate CWK Col Bachtrog Lab [DATE]"
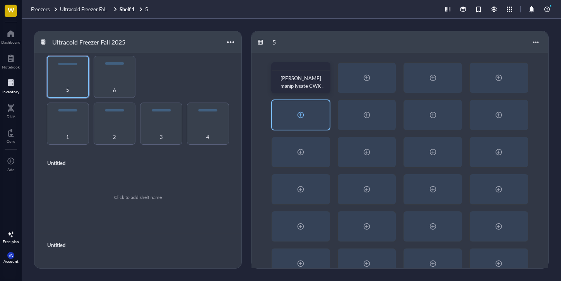
click at [307, 124] on div at bounding box center [301, 114] width 58 height 29
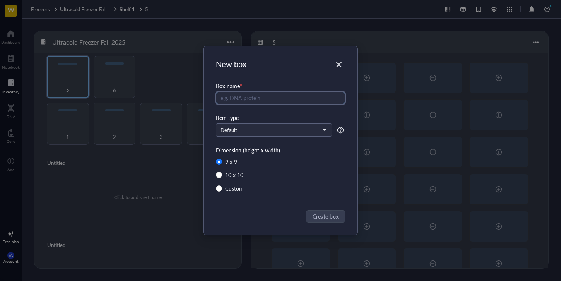
radio input "false"
radio input "true"
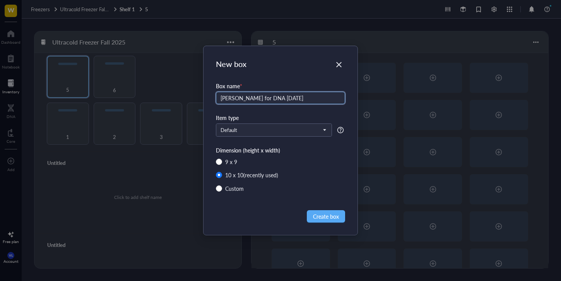
type input "[PERSON_NAME] for DNA [DATE]"
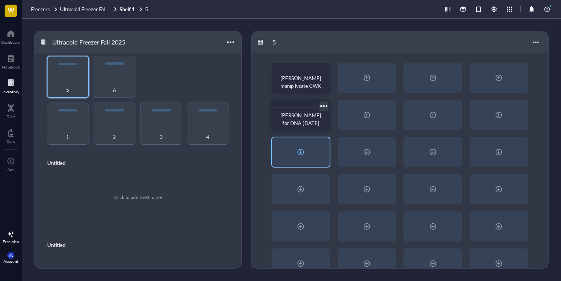
click at [317, 163] on div at bounding box center [301, 151] width 58 height 29
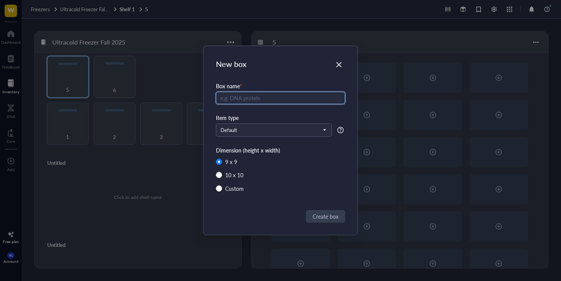
radio input "false"
radio input "true"
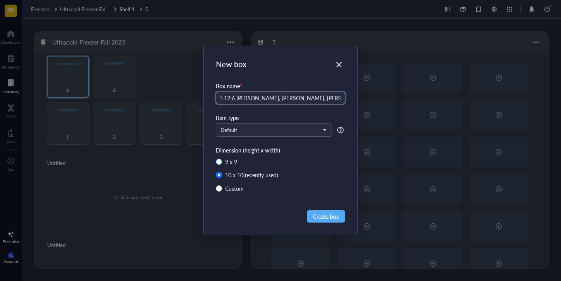
scroll to position [0, 105]
type input "P2 Artificial selection RNA seq LW + SW F6 12:6 [PERSON_NAME], [PERSON_NAME], […"
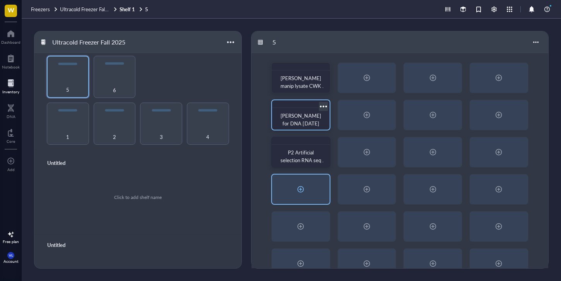
click at [314, 187] on div at bounding box center [301, 189] width 58 height 29
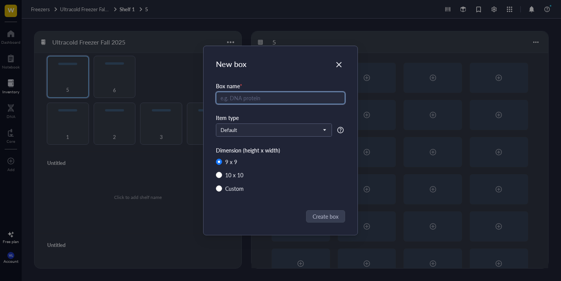
radio input "false"
radio input "true"
type input "Iron Timeline Pt 2"
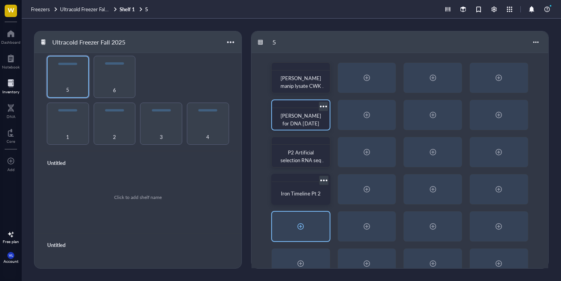
click at [311, 230] on div at bounding box center [301, 226] width 58 height 29
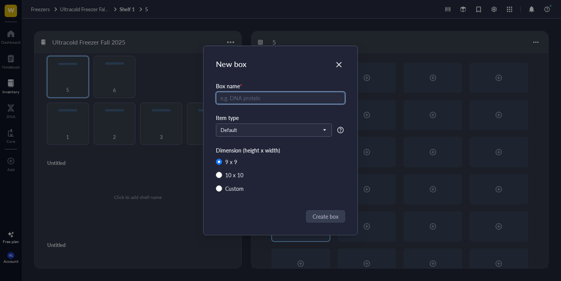
radio input "false"
radio input "true"
type input "Iron Timeline pt 3"
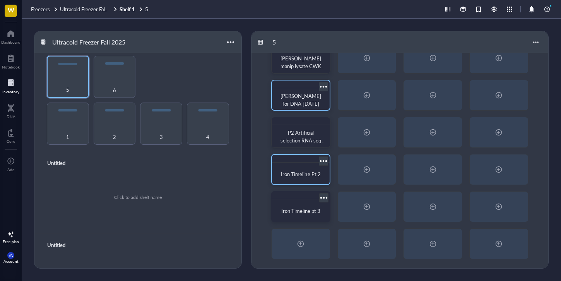
scroll to position [20, 0]
click at [304, 247] on div at bounding box center [301, 243] width 12 height 12
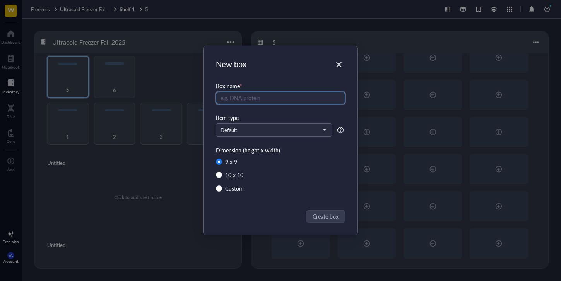
radio input "false"
radio input "true"
click at [161, 186] on div "New box Box name * Item type Default Dimension (height x width) 9 x 9 10 x 10 (…" at bounding box center [280, 140] width 561 height 281
click at [336, 70] on div "Close" at bounding box center [339, 64] width 12 height 12
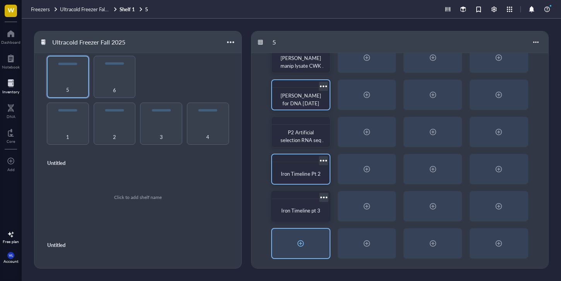
click at [299, 231] on div at bounding box center [301, 243] width 58 height 29
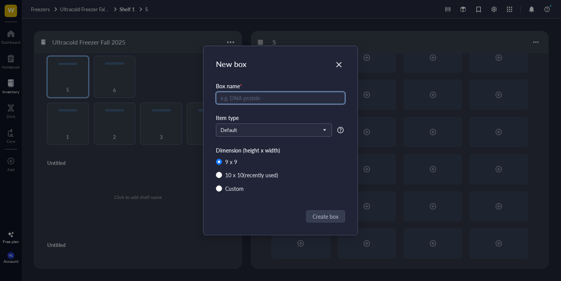
radio input "false"
radio input "true"
type input "Iron Timeline [DATE] TD"
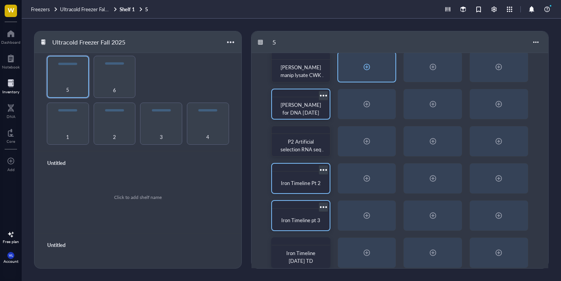
scroll to position [0, 0]
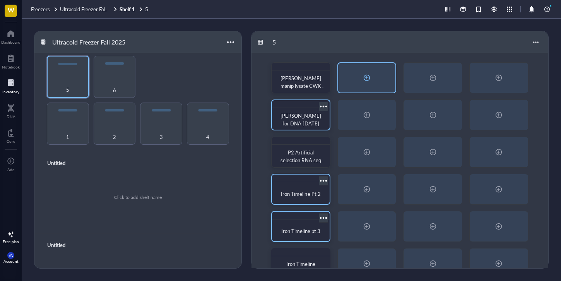
click at [369, 70] on div at bounding box center [367, 77] width 58 height 29
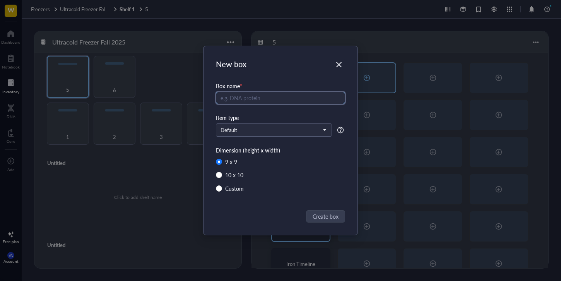
radio input "false"
radio input "true"
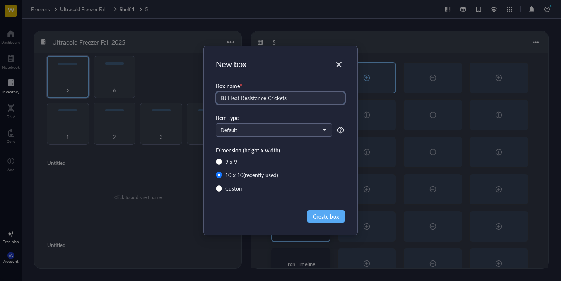
type input "BJ Heat Resistance Crickets"
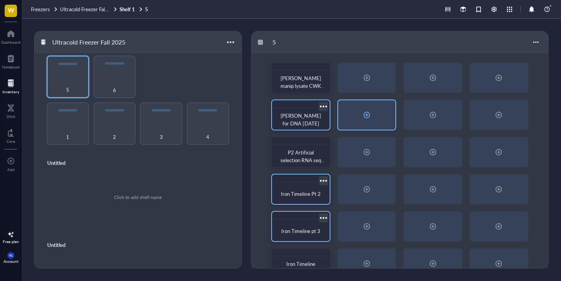
click at [368, 114] on div at bounding box center [367, 115] width 12 height 12
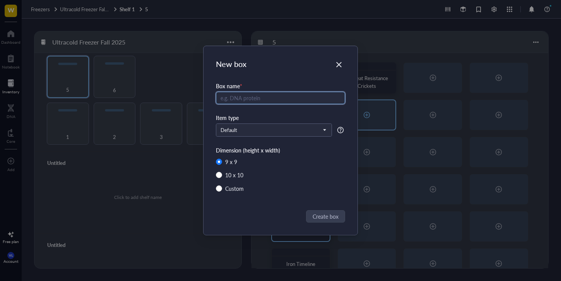
radio input "false"
radio input "true"
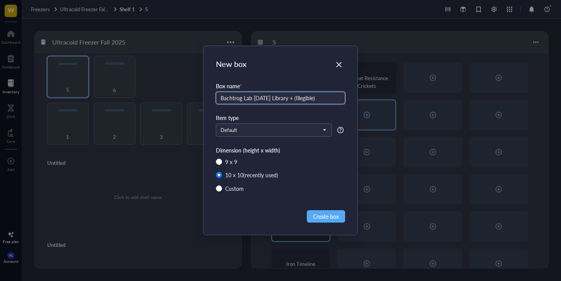
type input "Bachtrog Lab [DATE] Library + (Illegible)"
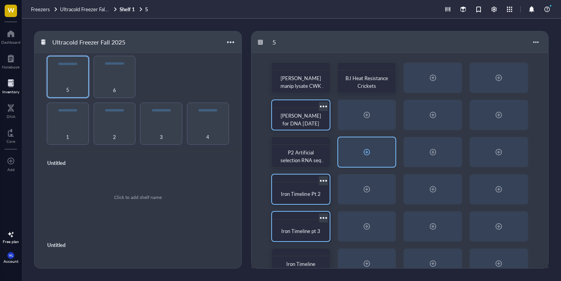
click at [387, 142] on div at bounding box center [367, 151] width 58 height 29
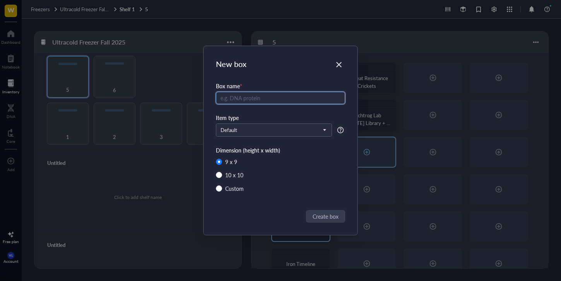
radio input "false"
radio input "true"
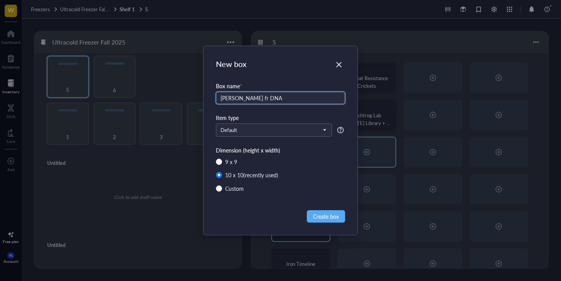
type input "[PERSON_NAME] fr DNA"
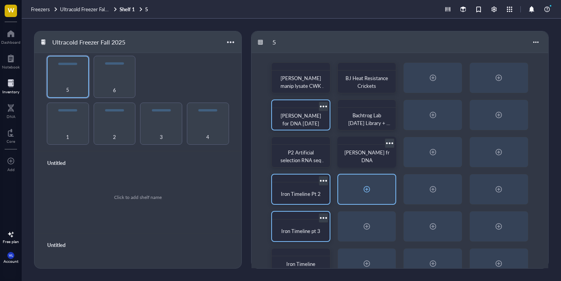
click at [371, 199] on div at bounding box center [367, 189] width 58 height 29
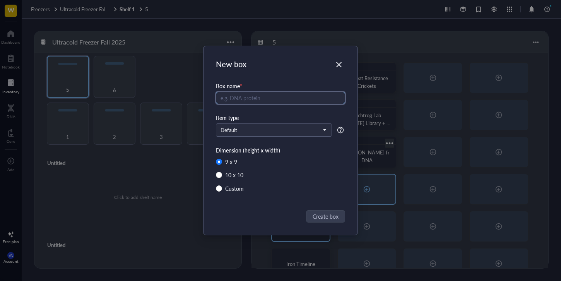
type input "A"
radio input "false"
radio input "true"
type input "[DATE] CCCG Beetles"
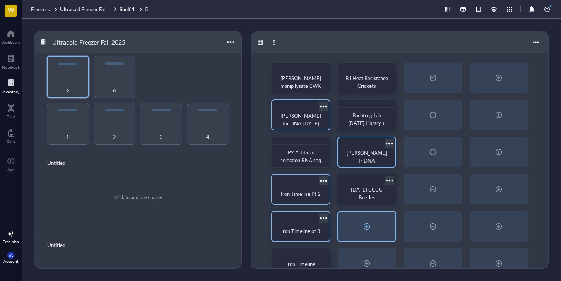
click at [382, 220] on div at bounding box center [367, 226] width 58 height 29
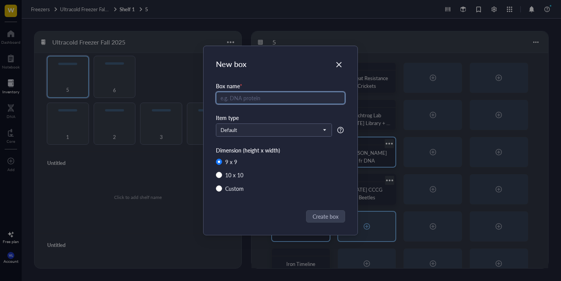
type input "A"
radio input "false"
radio input "true"
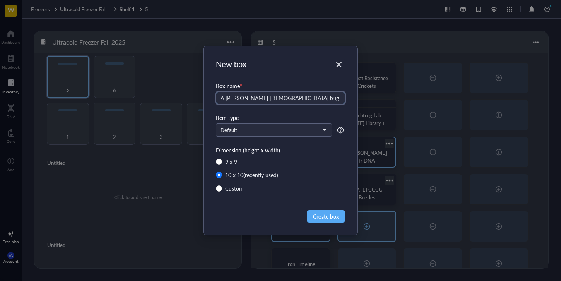
scroll to position [0, 1]
type input "A [PERSON_NAME] [DEMOGRAPHIC_DATA] bug samples Fire ID + Lab 1/9-1/20"
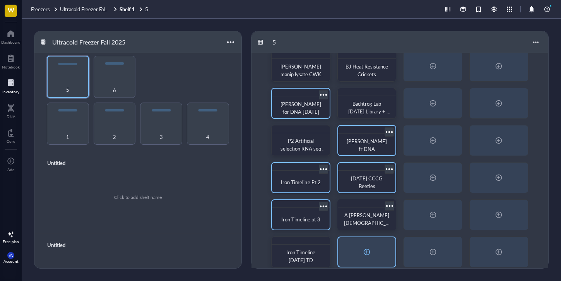
scroll to position [20, 0]
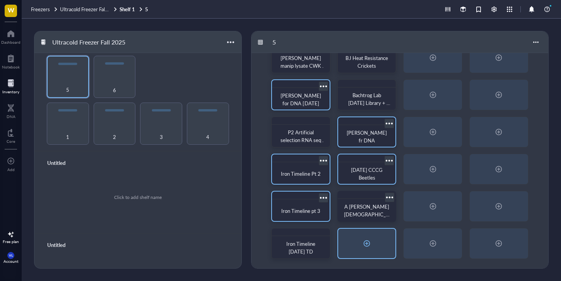
click at [374, 240] on div at bounding box center [367, 243] width 58 height 29
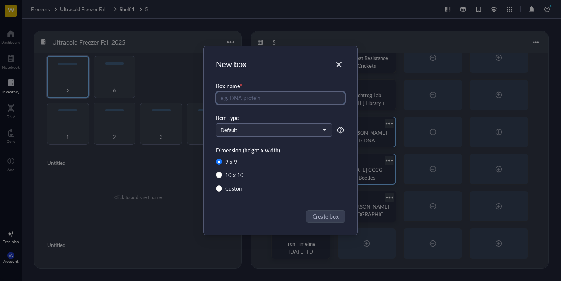
radio input "false"
radio input "true"
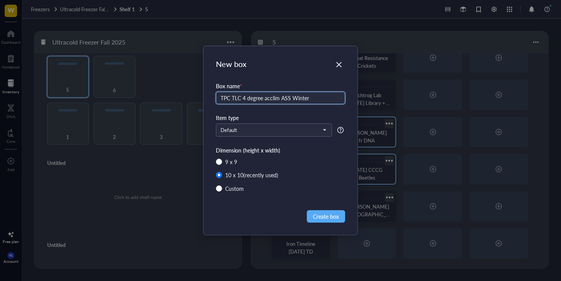
type input "TPC TLC 4 degree acclim ASS Winter"
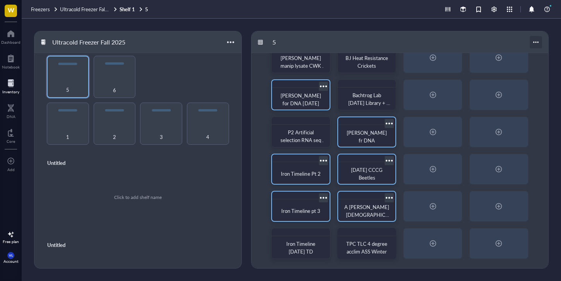
click at [534, 37] on div at bounding box center [536, 42] width 12 height 12
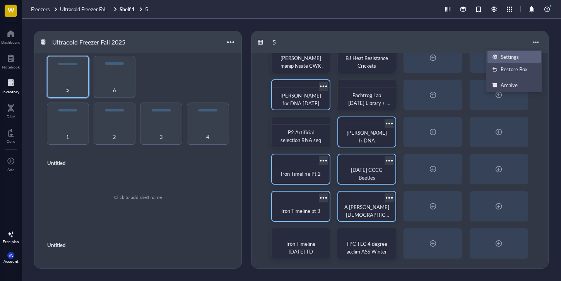
click at [519, 58] on div "Settings" at bounding box center [515, 56] width 44 height 7
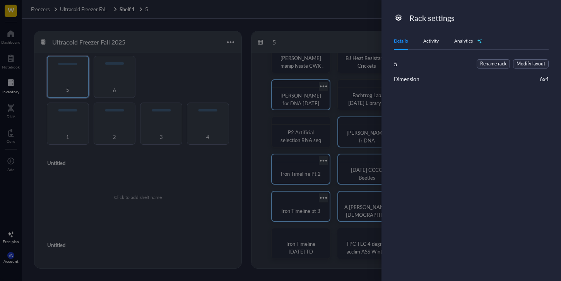
click at [536, 63] on span "Modify layout" at bounding box center [531, 63] width 29 height 7
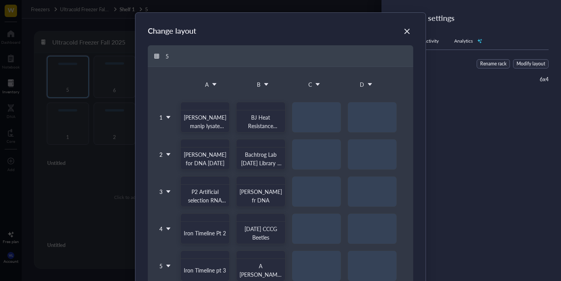
scroll to position [94, 0]
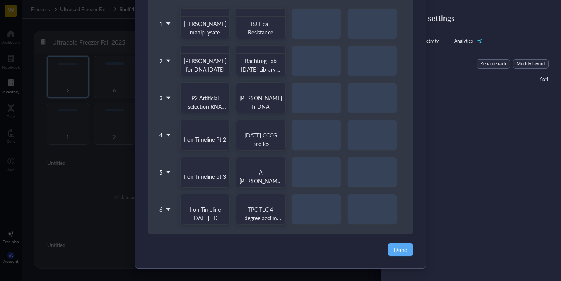
drag, startPoint x: 172, startPoint y: 206, endPoint x: 165, endPoint y: 213, distance: 10.4
click at [173, 206] on div "[PERSON_NAME] manip lysate CWK Col Bachtrog Lab [DATE] BJ Heat Resistance Crick…" at bounding box center [288, 116] width 231 height 217
click at [165, 213] on div "6" at bounding box center [165, 209] width 16 height 31
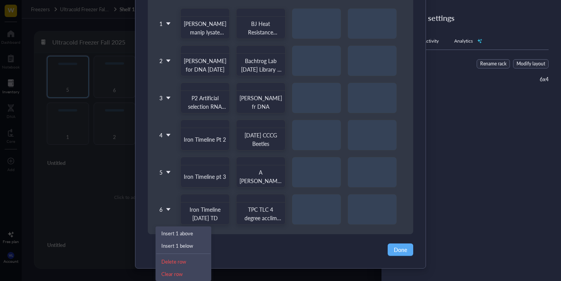
click at [166, 210] on icon at bounding box center [168, 209] width 5 height 5
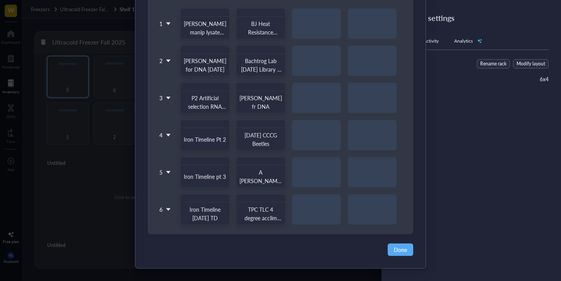
click at [167, 211] on icon at bounding box center [168, 209] width 5 height 5
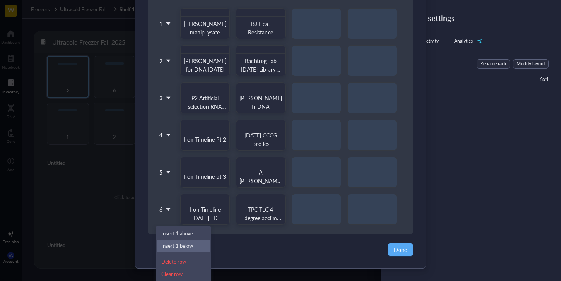
click at [178, 248] on div "Insert 1 below" at bounding box center [183, 245] width 44 height 7
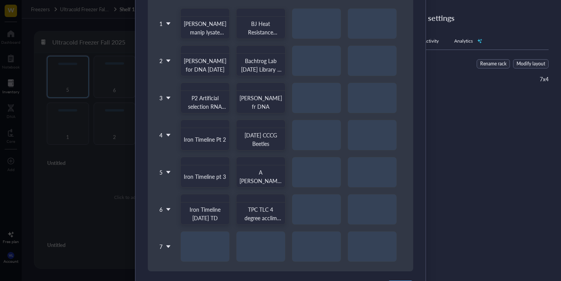
scroll to position [131, 0]
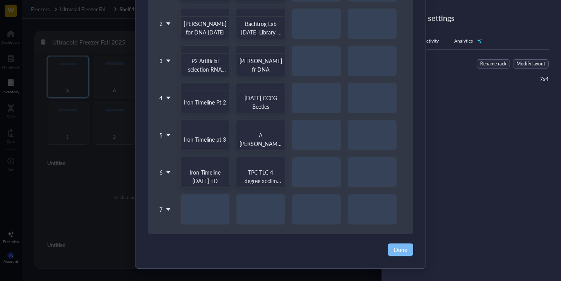
click at [401, 251] on span "Done" at bounding box center [400, 249] width 13 height 9
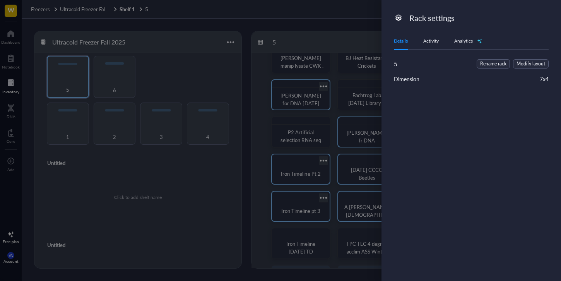
click at [358, 199] on div at bounding box center [280, 140] width 561 height 281
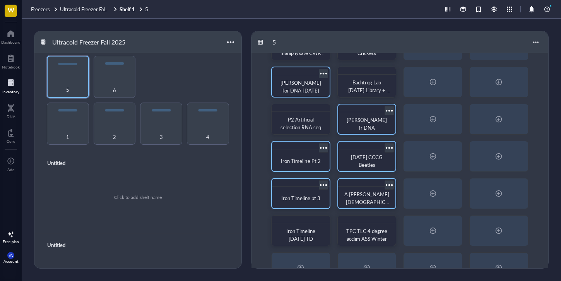
scroll to position [57, 0]
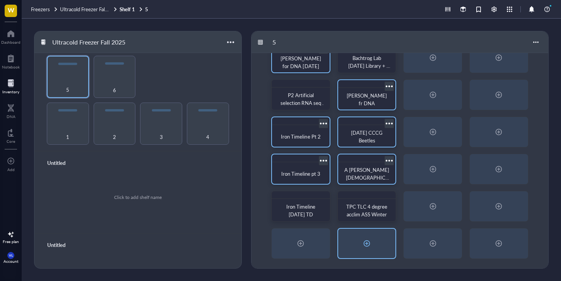
click at [374, 237] on div at bounding box center [367, 243] width 58 height 29
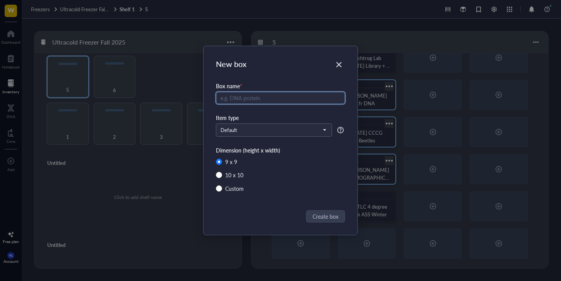
radio input "false"
radio input "true"
type input "TLC Andre 04/19"
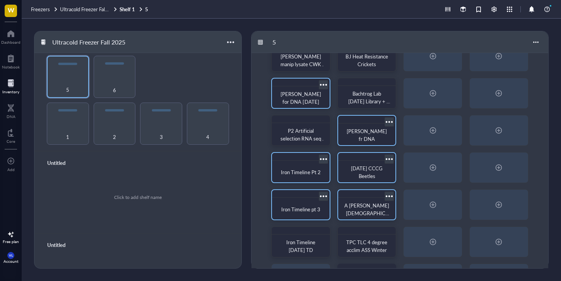
scroll to position [0, 0]
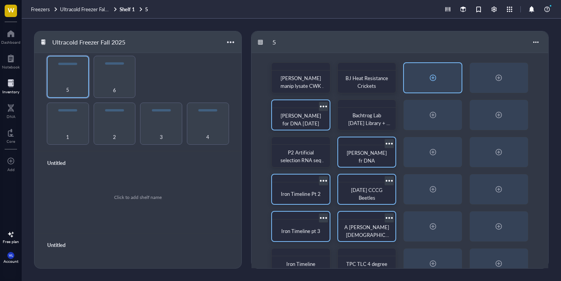
click at [436, 74] on div at bounding box center [433, 78] width 12 height 12
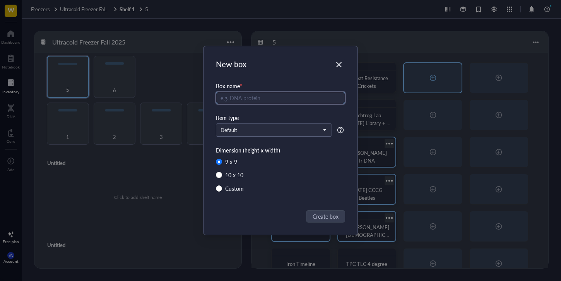
radio input "false"
radio input "true"
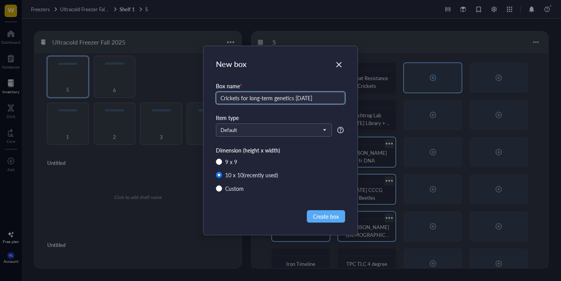
type input "Crickets for long-term genetics [DATE]"
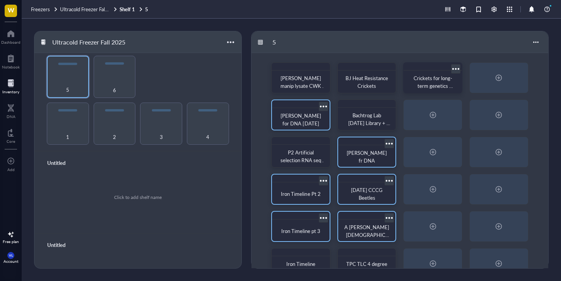
click at [456, 68] on div at bounding box center [455, 68] width 11 height 11
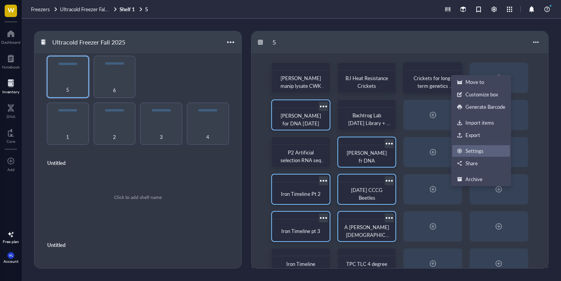
click at [477, 152] on div "Settings" at bounding box center [475, 151] width 18 height 7
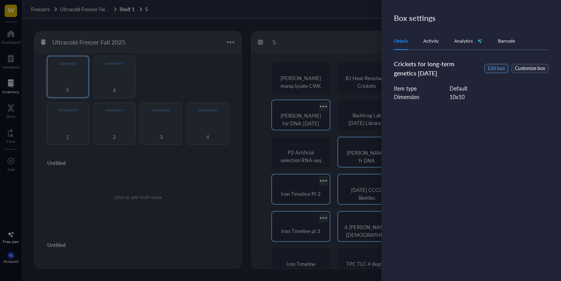
click at [498, 69] on span "Edit box" at bounding box center [496, 68] width 17 height 7
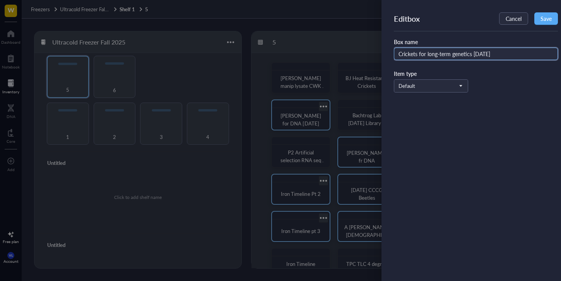
click at [514, 50] on input "Crickets for long-term genetics [DATE]" at bounding box center [476, 54] width 164 height 12
type input "Crickets for long-term genetics [DATE] 1"
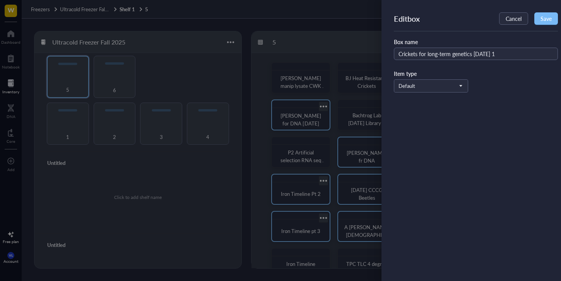
click at [545, 16] on span "Save" at bounding box center [546, 18] width 11 height 6
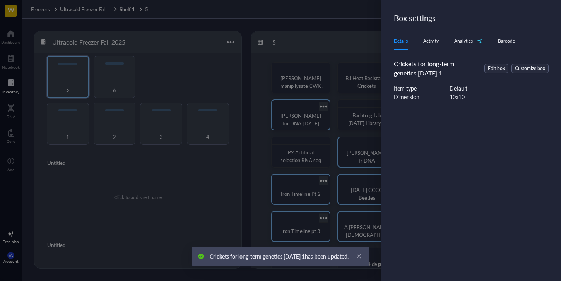
click at [369, 55] on div at bounding box center [280, 140] width 561 height 281
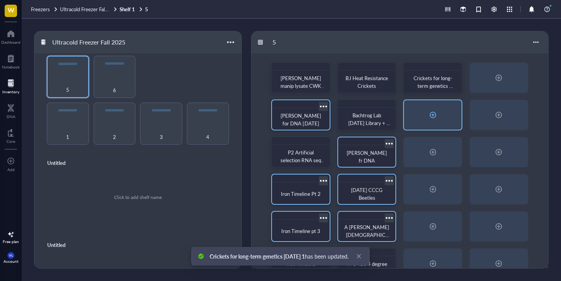
click at [412, 108] on div at bounding box center [433, 114] width 58 height 29
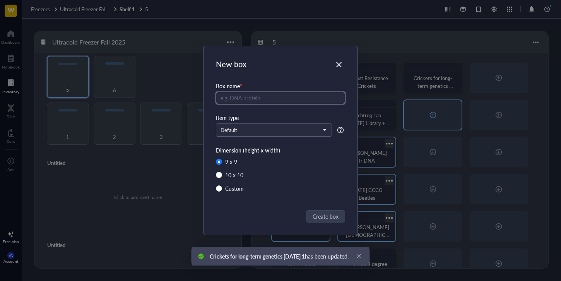
radio input "false"
radio input "true"
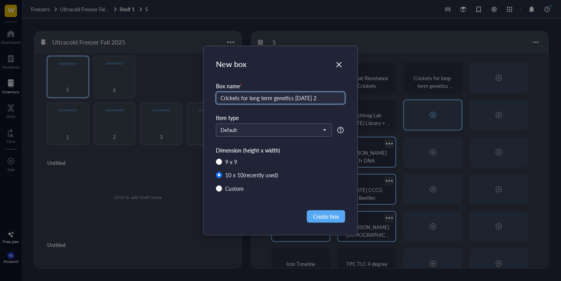
type input "Crickets for long term genetics [DATE] 2"
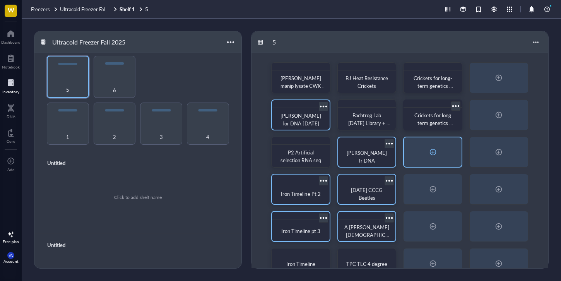
click at [420, 164] on div at bounding box center [433, 151] width 58 height 29
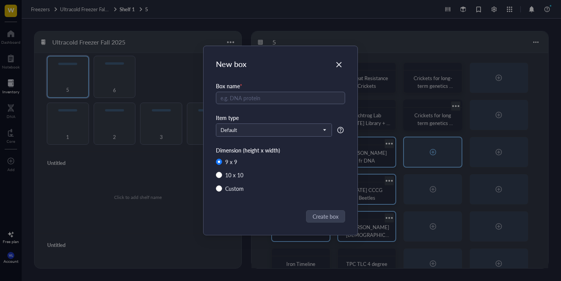
radio input "false"
radio input "true"
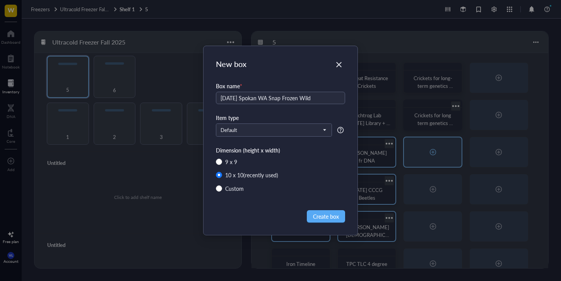
type input "[DATE] Spokan WA Snap Frozen Wild"
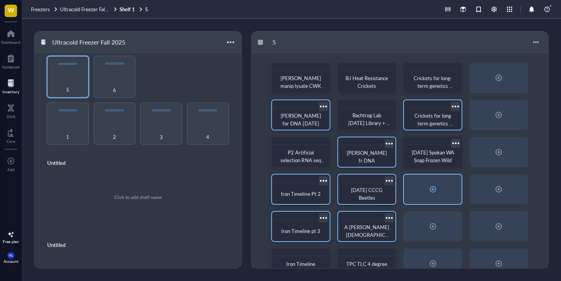
click at [439, 188] on div at bounding box center [433, 189] width 12 height 12
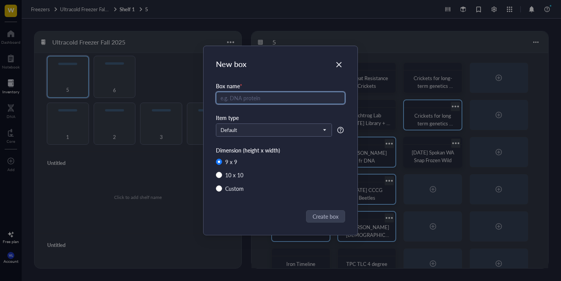
radio input "false"
radio input "true"
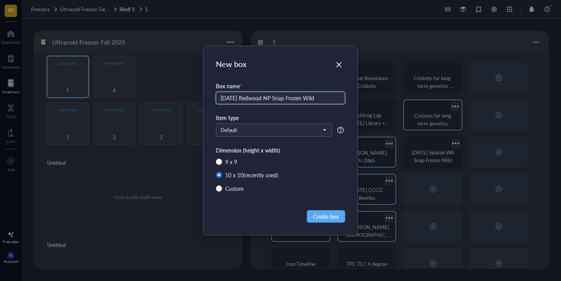
type input "[DATE] Redwood NP Snap Frozen Wild"
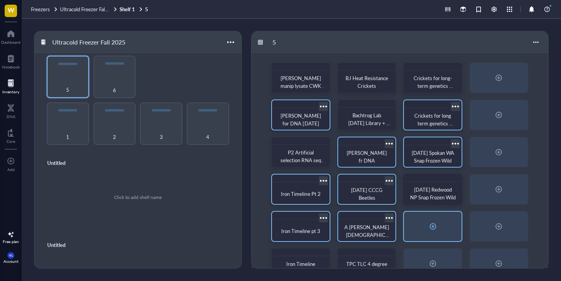
click at [425, 223] on div at bounding box center [433, 226] width 58 height 29
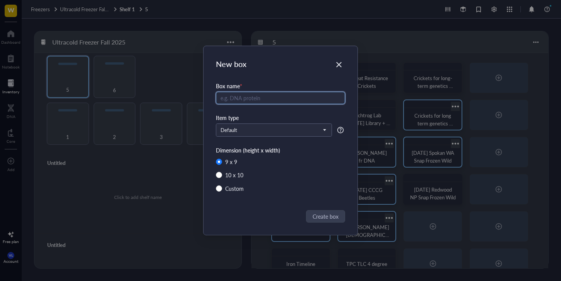
radio input "false"
radio input "true"
type input "HC [DATE] Fire Trail CA"
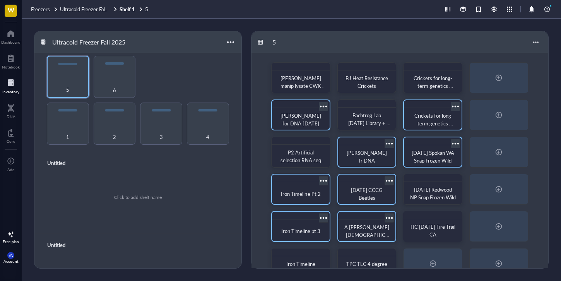
scroll to position [57, 0]
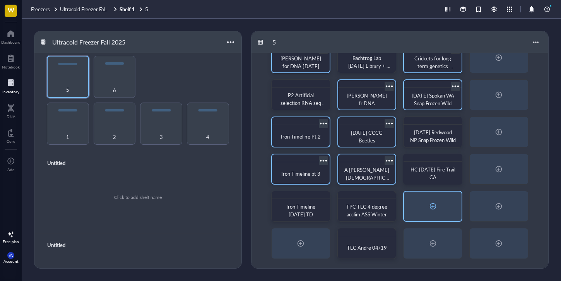
click at [424, 211] on div at bounding box center [433, 206] width 58 height 29
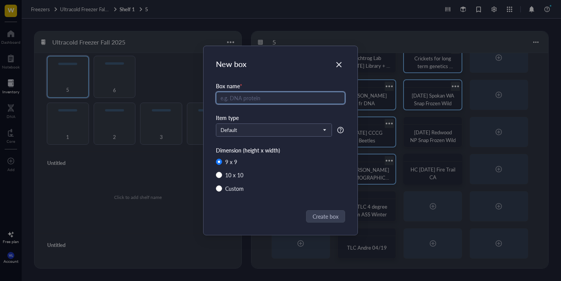
radio input "false"
radio input "true"
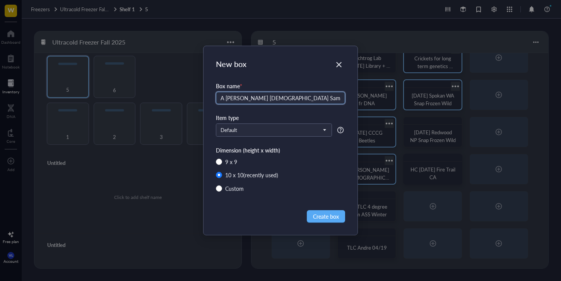
type input "A [PERSON_NAME] [DEMOGRAPHIC_DATA] Samples [US_STATE] [DATE]"
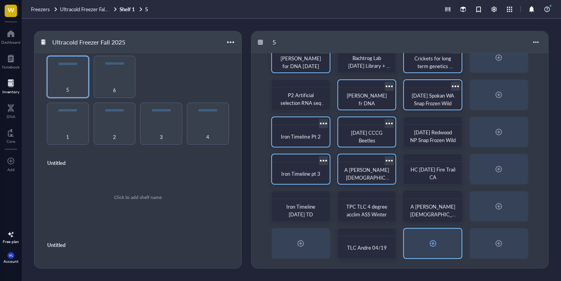
click at [429, 238] on div at bounding box center [433, 243] width 12 height 12
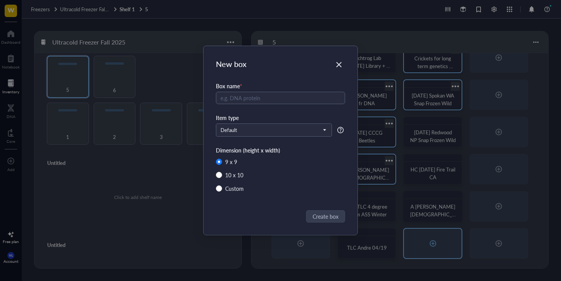
type input "A"
radio input "false"
radio input "true"
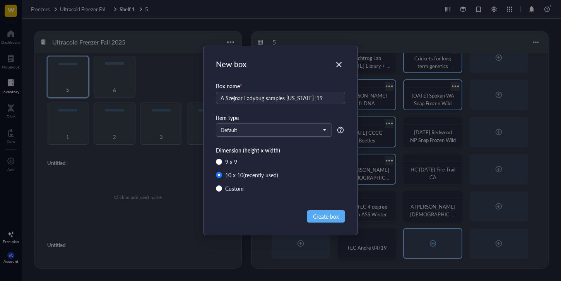
type input "A Szejnar Ladybug samples [US_STATE] '19"
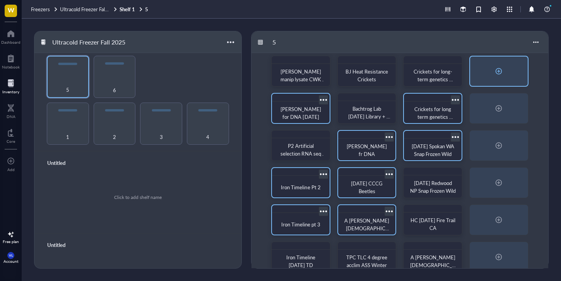
scroll to position [0, 0]
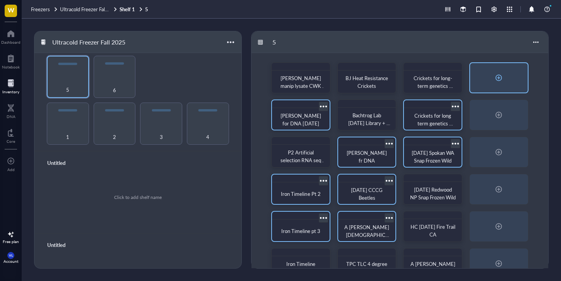
click at [493, 74] on div at bounding box center [499, 78] width 12 height 12
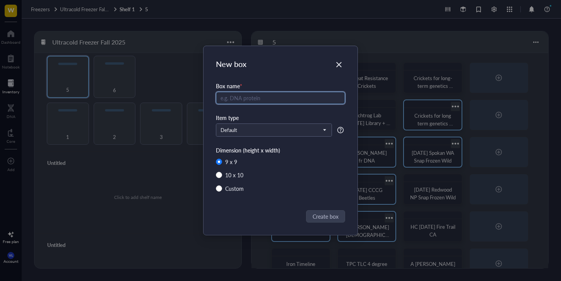
radio input "false"
radio input "true"
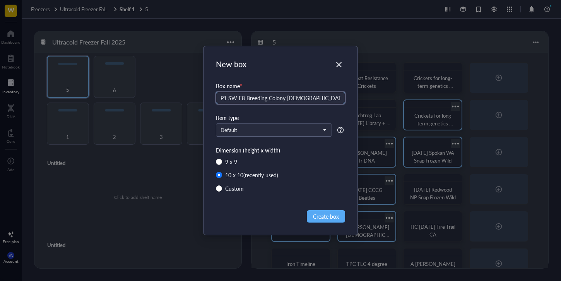
type input "P1 SW F8 Breeding Colony [DEMOGRAPHIC_DATA] = 37 [DEMOGRAPHIC_DATA] = 67"
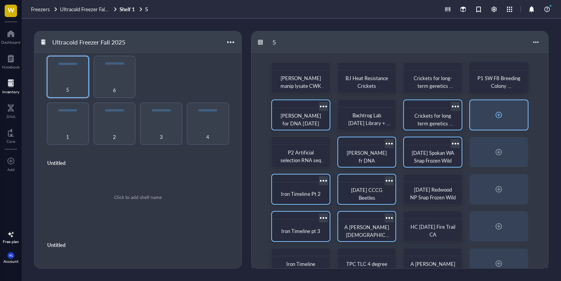
click at [504, 111] on div at bounding box center [499, 115] width 12 height 12
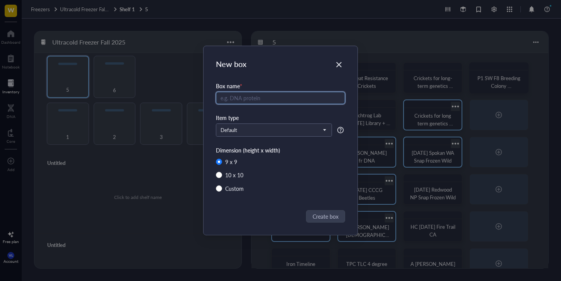
radio input "false"
radio input "true"
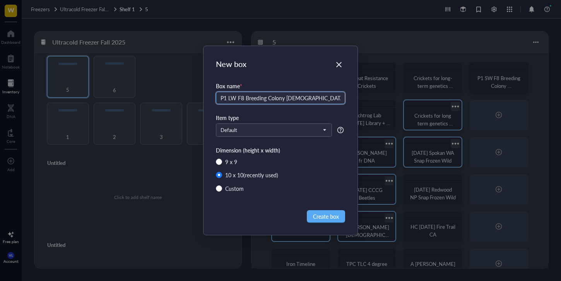
scroll to position [0, 2]
type input "P1 LW F8 Breeding Colony [DEMOGRAPHIC_DATA] = 71, [DEMOGRAPHIC_DATA] = 39"
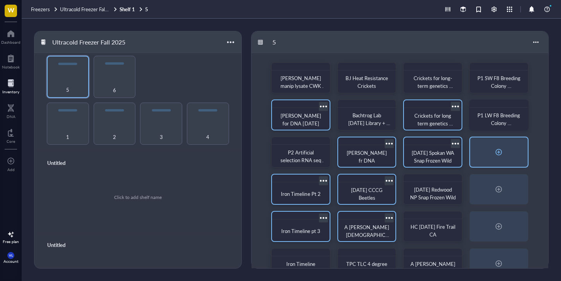
click at [502, 152] on div at bounding box center [499, 152] width 12 height 12
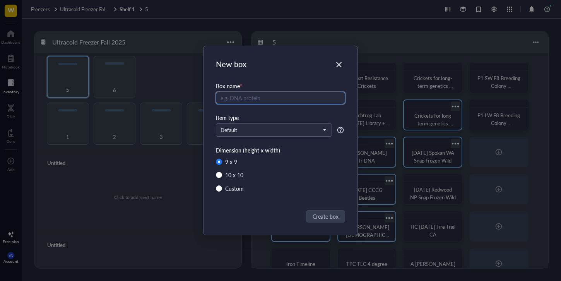
radio input "false"
radio input "true"
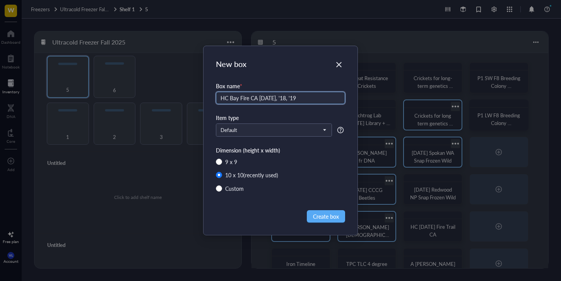
type input "HC Bay Fire CA [DATE], '18, '19"
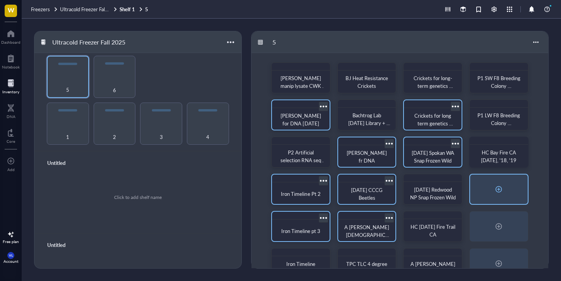
click at [512, 192] on div at bounding box center [499, 189] width 58 height 29
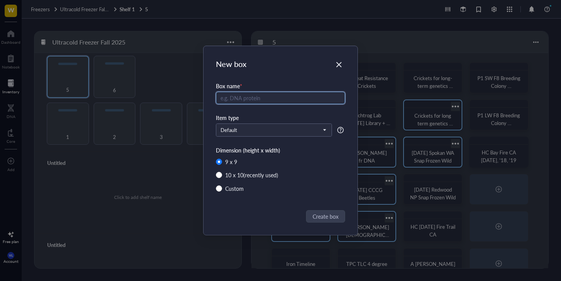
radio input "false"
radio input "true"
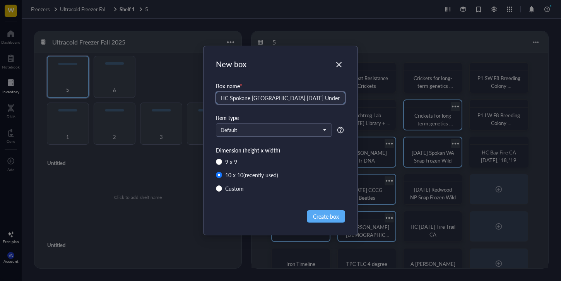
type input "HC Spokane [GEOGRAPHIC_DATA] [DATE] Under Snow"
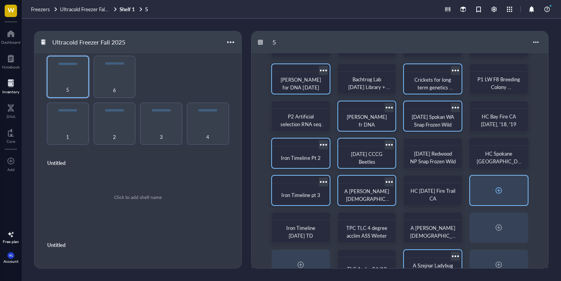
scroll to position [57, 0]
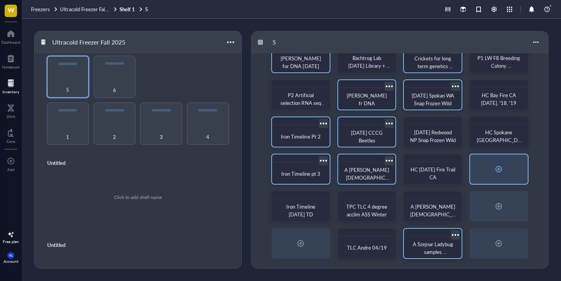
click at [510, 181] on div at bounding box center [499, 168] width 58 height 29
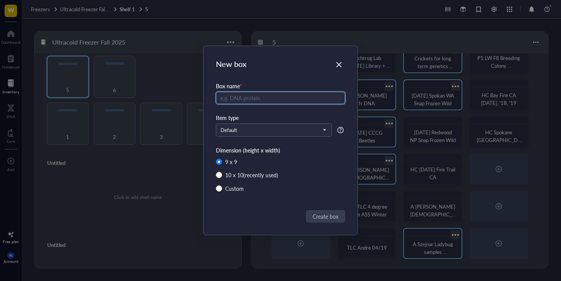
radio input "false"
radio input "true"
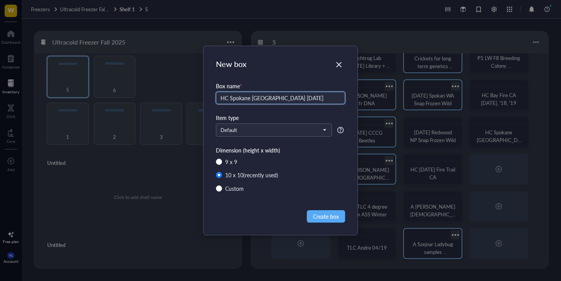
type input "HC Spokane [GEOGRAPHIC_DATA] [DATE]"
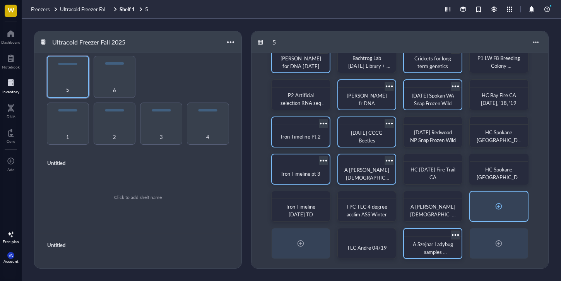
click at [500, 221] on div at bounding box center [499, 206] width 59 height 31
click at [486, 205] on div at bounding box center [499, 206] width 58 height 29
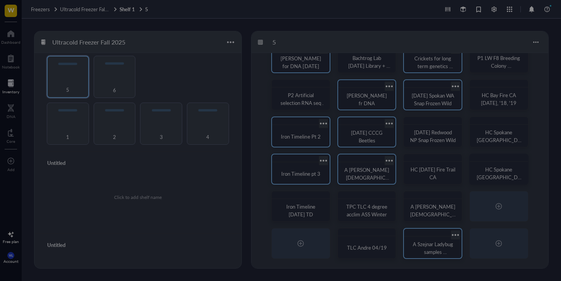
radio input "false"
radio input "true"
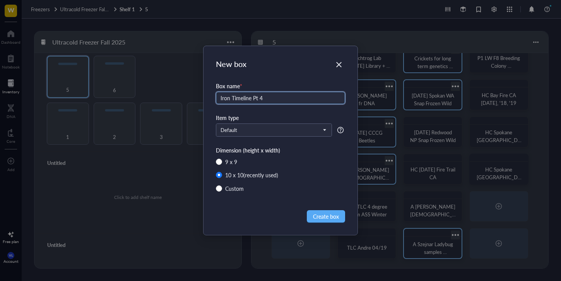
type input "Iron Timeline Pt 4"
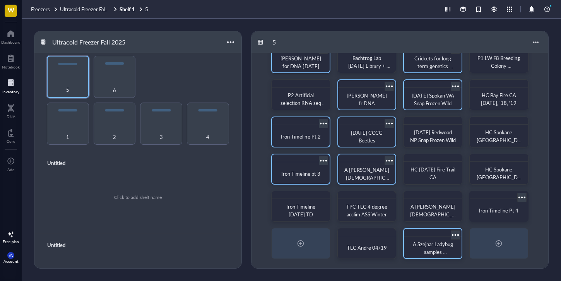
click at [523, 195] on div at bounding box center [522, 197] width 11 height 11
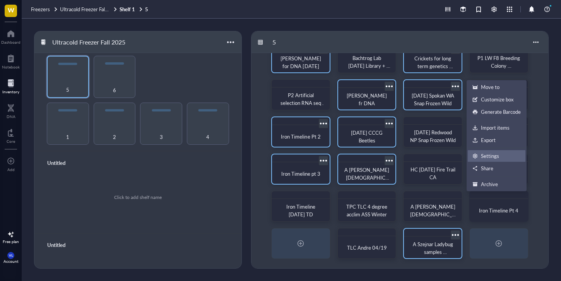
click at [493, 156] on div "Settings" at bounding box center [490, 156] width 18 height 7
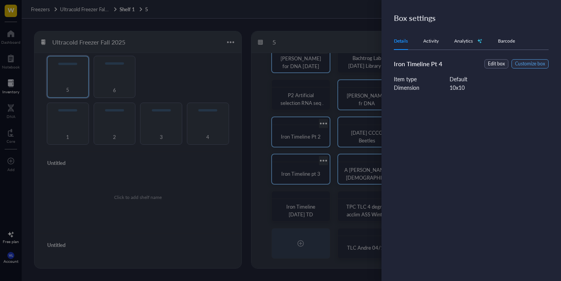
click at [527, 63] on span "Customize box" at bounding box center [530, 63] width 30 height 7
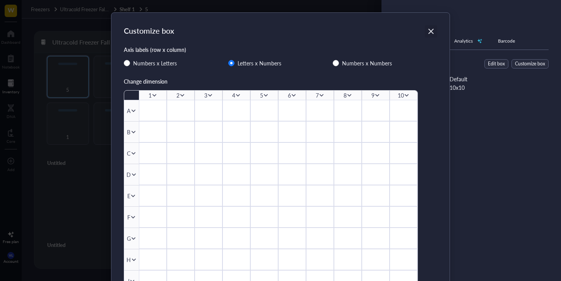
click at [431, 31] on icon "Close" at bounding box center [431, 31] width 5 height 5
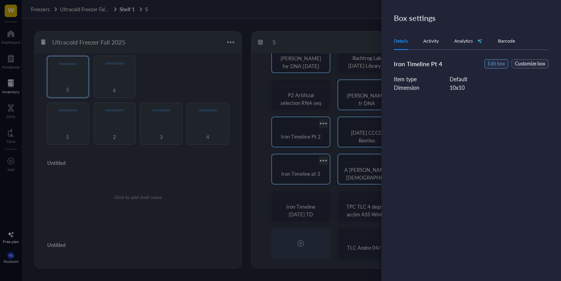
click at [505, 65] on span "Edit box" at bounding box center [496, 63] width 17 height 7
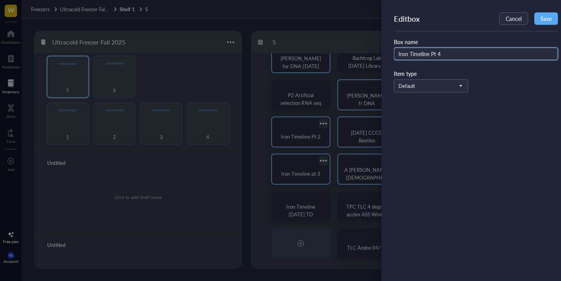
click at [462, 57] on input "Iron Timeline Pt 4" at bounding box center [476, 54] width 164 height 12
type input "Iron Timeline Pt 4 [DATE]"
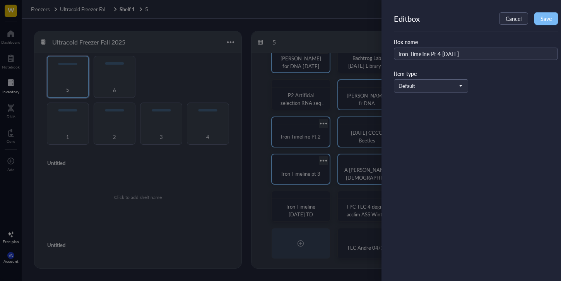
click at [553, 17] on button "Save" at bounding box center [547, 18] width 24 height 12
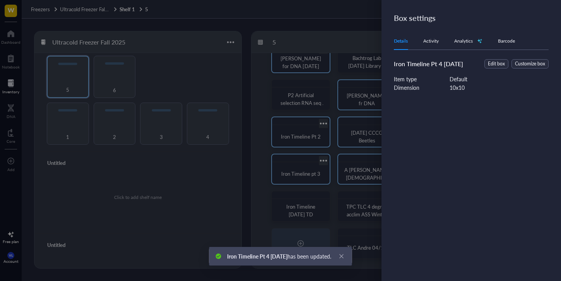
click at [299, 141] on div at bounding box center [280, 140] width 561 height 281
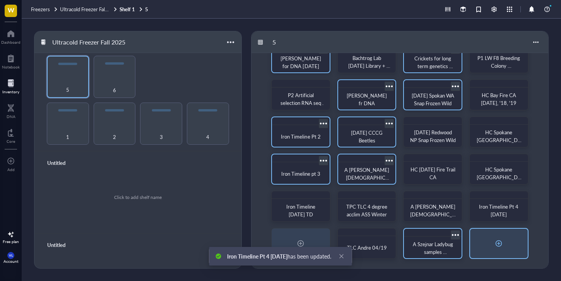
click at [506, 246] on div at bounding box center [499, 243] width 58 height 29
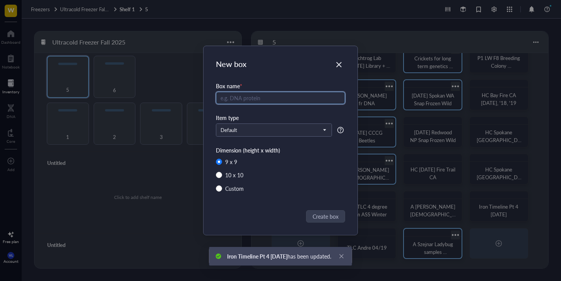
radio input "false"
radio input "true"
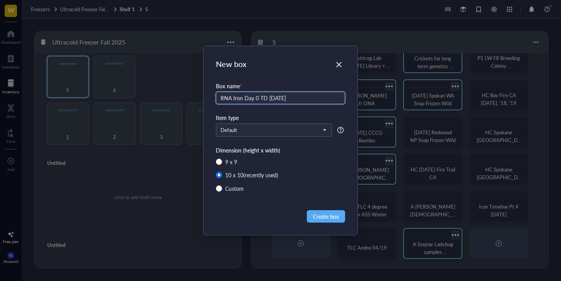
type input "RNA Iron Day 0 TD [DATE]"
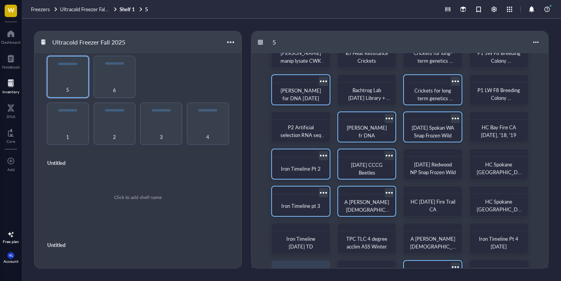
scroll to position [0, 0]
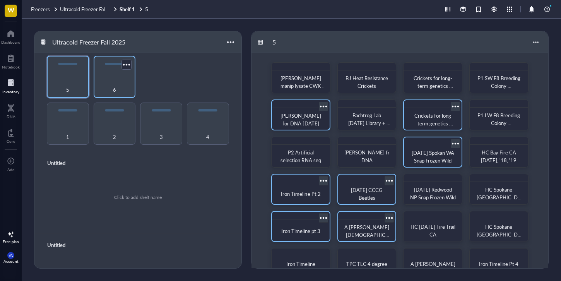
click at [127, 80] on div "6" at bounding box center [115, 85] width 34 height 17
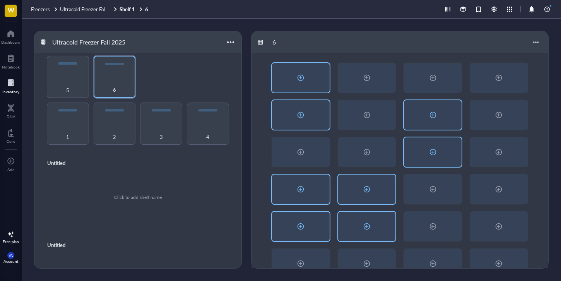
click at [307, 80] on div at bounding box center [301, 77] width 58 height 29
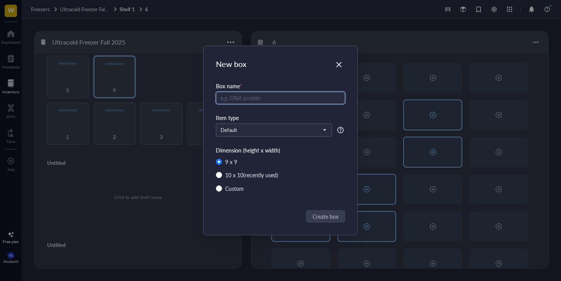
radio input "false"
radio input "true"
type input "Illegible"
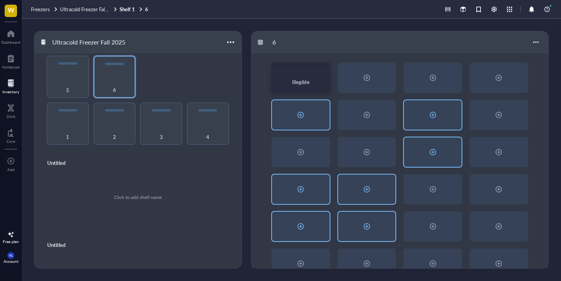
click at [311, 105] on div at bounding box center [301, 114] width 58 height 29
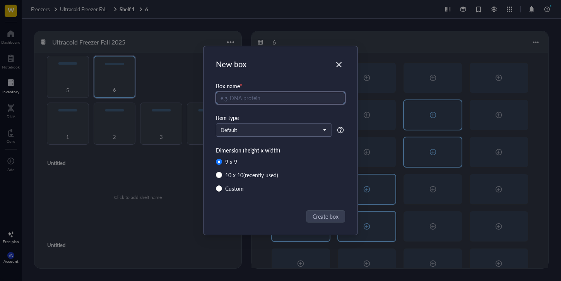
radio input "false"
radio input "true"
type input "P"
type input "RNAseq RNA Samples [DATE] 52-144"
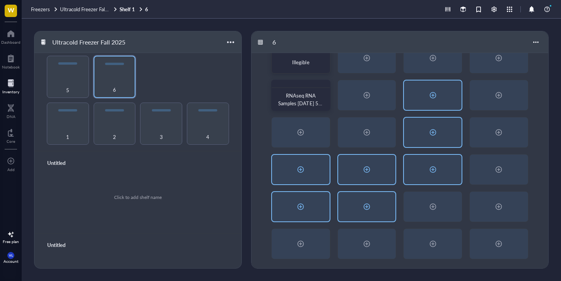
scroll to position [20, 0]
click at [533, 40] on div at bounding box center [536, 42] width 12 height 12
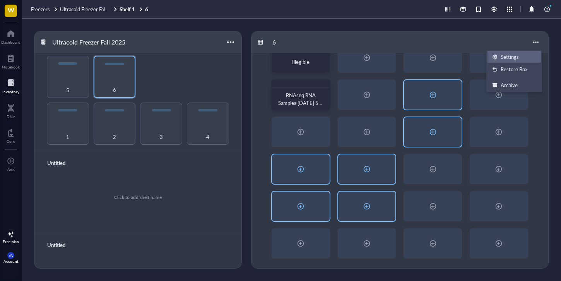
click at [518, 61] on li "Settings" at bounding box center [514, 57] width 54 height 12
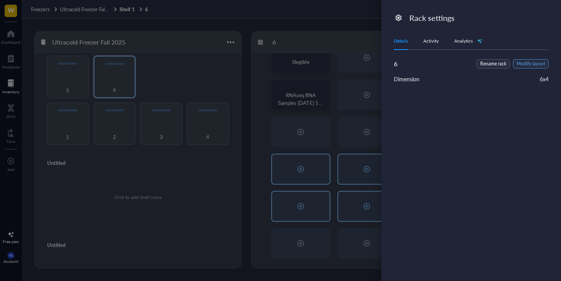
click at [533, 62] on span "Modify layout" at bounding box center [531, 63] width 29 height 7
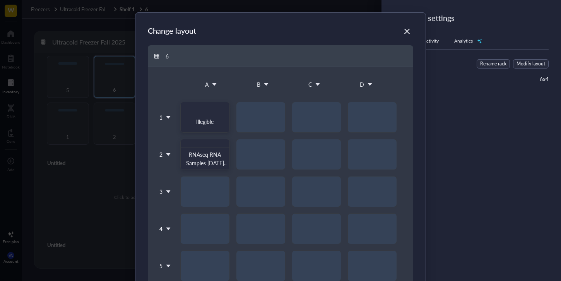
scroll to position [94, 0]
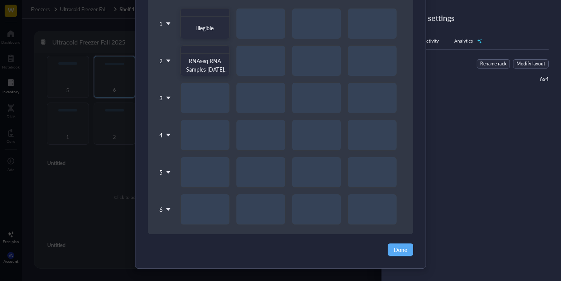
click at [166, 207] on icon at bounding box center [168, 209] width 5 height 5
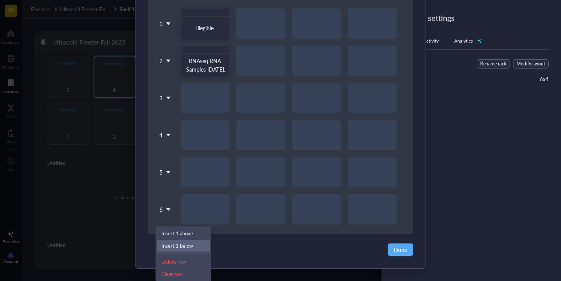
click at [185, 245] on div "Insert 1 below" at bounding box center [183, 245] width 44 height 7
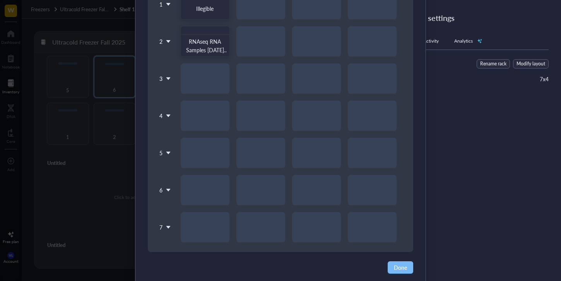
scroll to position [131, 0]
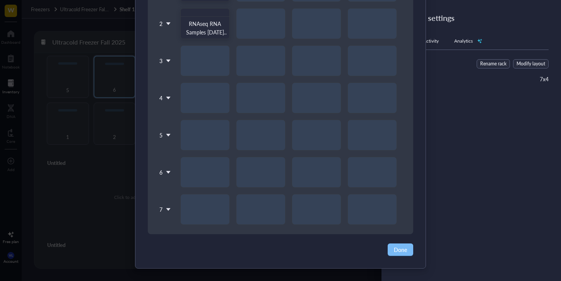
click at [400, 249] on span "Done" at bounding box center [400, 249] width 13 height 9
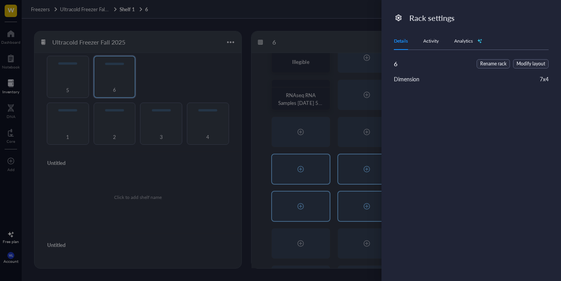
click at [324, 216] on div at bounding box center [280, 140] width 561 height 281
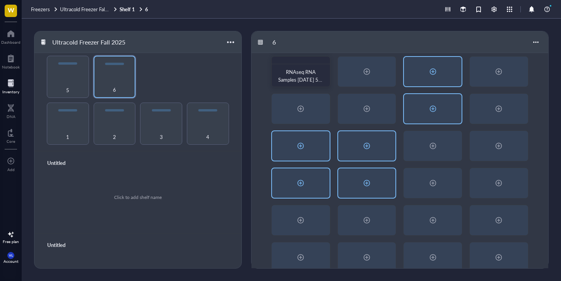
scroll to position [57, 0]
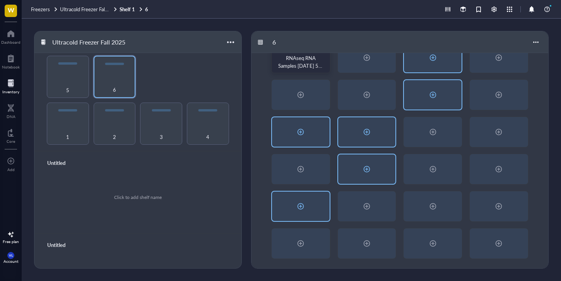
click at [305, 209] on div at bounding box center [301, 206] width 12 height 12
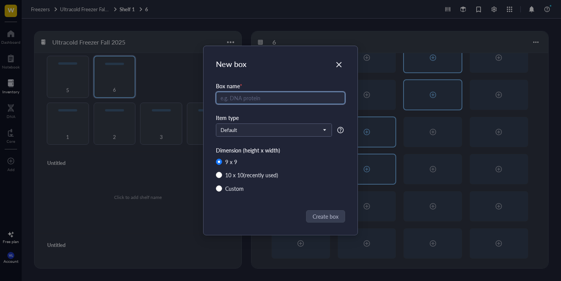
type input "T"
radio input "false"
radio input "true"
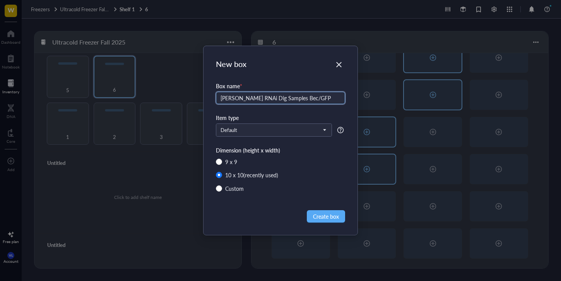
type input "[PERSON_NAME] RNAi Dig Samples Bec/GFP"
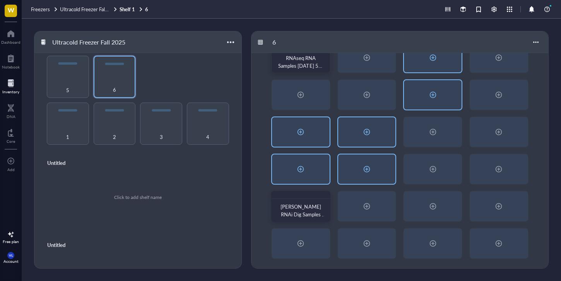
click at [326, 172] on div at bounding box center [301, 168] width 58 height 29
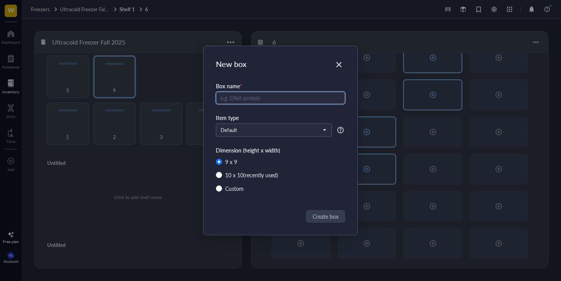
radio input "false"
radio input "true"
type input "P3 LW F7 [GEOGRAPHIC_DATA]"
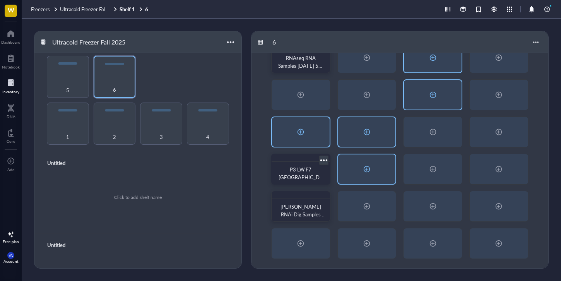
click at [315, 135] on div at bounding box center [301, 131] width 58 height 29
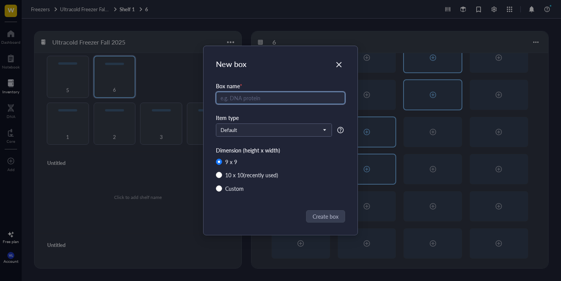
radio input "false"
radio input "true"
type input "P3 SW F7 [GEOGRAPHIC_DATA]"
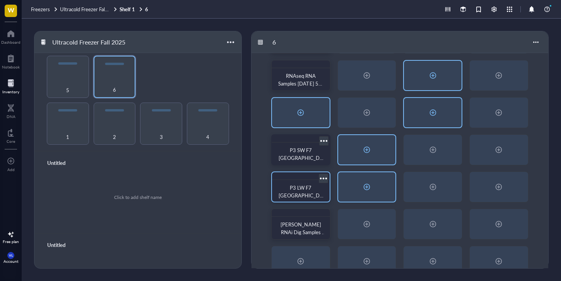
scroll to position [0, 0]
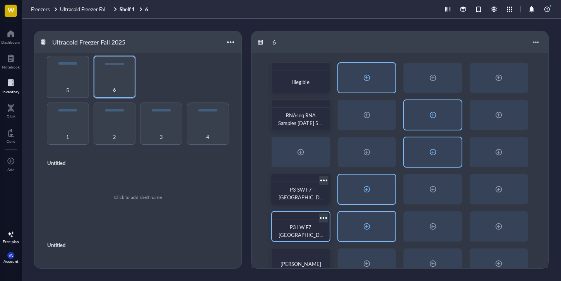
click at [366, 76] on div at bounding box center [367, 78] width 12 height 12
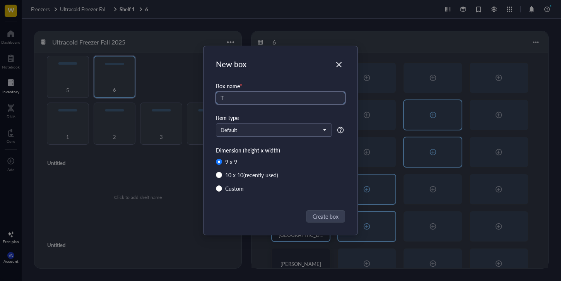
type input "To"
radio input "false"
radio input "true"
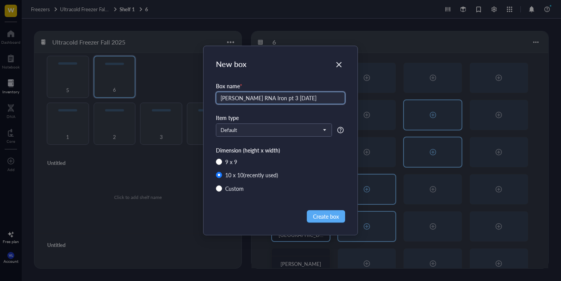
type input "[PERSON_NAME] RNA Iron pt 3 [DATE]"
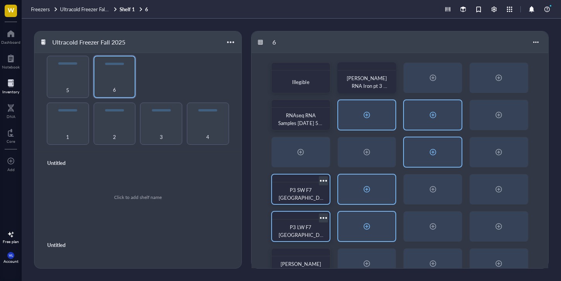
click at [393, 121] on div at bounding box center [367, 114] width 58 height 29
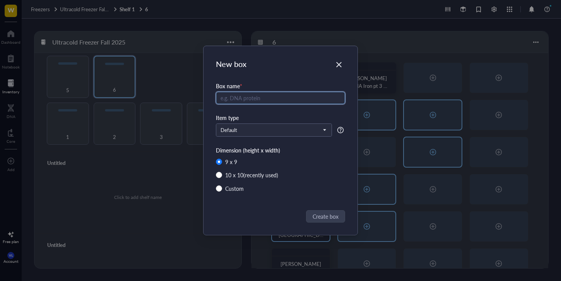
radio input "false"
radio input "true"
type input "[PERSON_NAME] RNA Iron [DATE]"
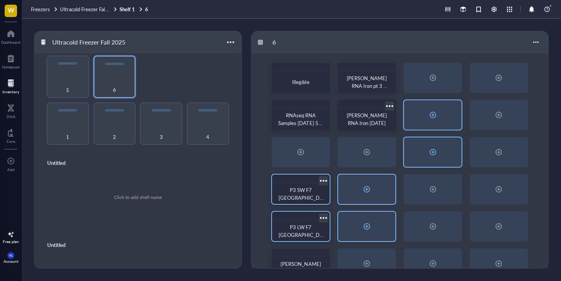
click at [399, 176] on div "Illegible [PERSON_NAME] RNA Iron pt 3 [DATE] RNAseq RNA Samples [DATE] 52-144 […" at bounding box center [400, 189] width 297 height 273
click at [383, 162] on div at bounding box center [367, 151] width 58 height 29
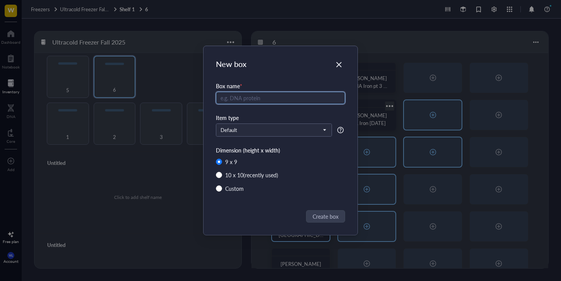
radio input "false"
radio input "true"
type input "Blank"
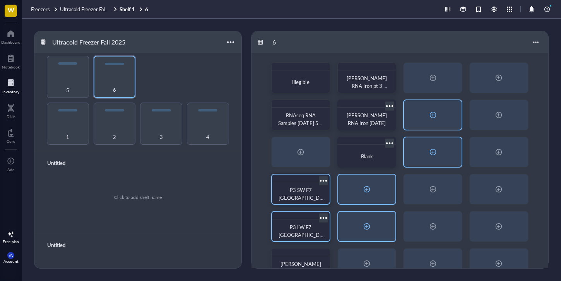
click at [395, 203] on div at bounding box center [367, 189] width 58 height 29
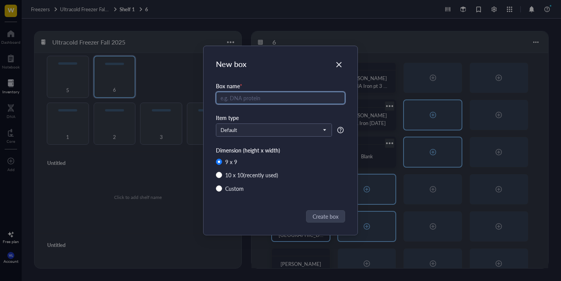
radio input "false"
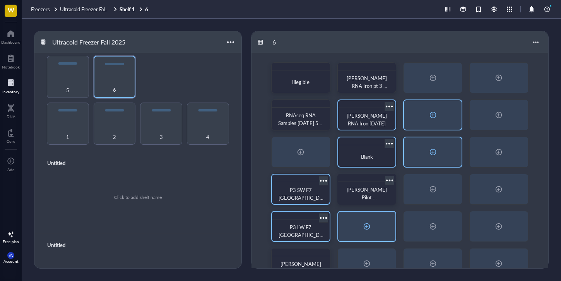
click at [378, 224] on div at bounding box center [367, 226] width 58 height 29
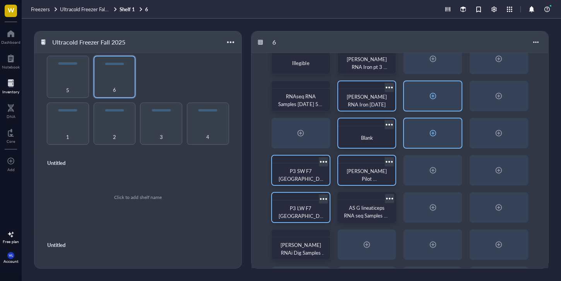
scroll to position [57, 0]
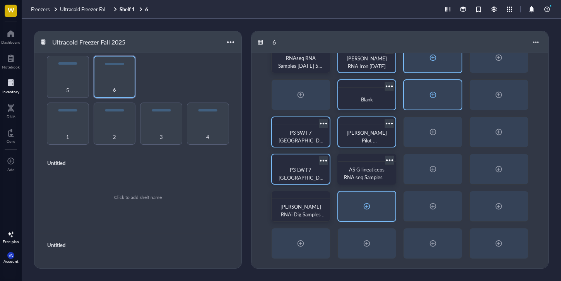
click at [389, 205] on div at bounding box center [367, 206] width 58 height 29
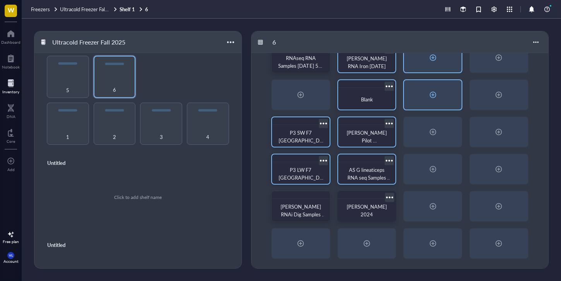
click at [355, 227] on div "Illegible [PERSON_NAME] RNA Iron pt 3 [DATE] RNAseq RNA Samples [DATE] 52-144 […" at bounding box center [400, 132] width 297 height 273
click at [363, 242] on div at bounding box center [367, 243] width 12 height 12
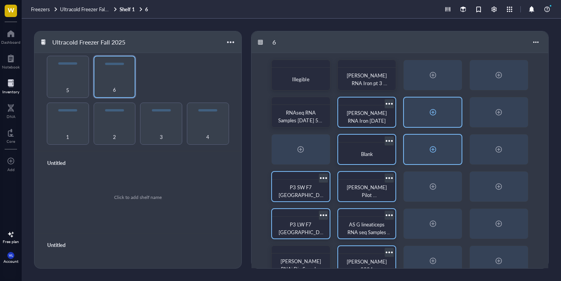
scroll to position [0, 0]
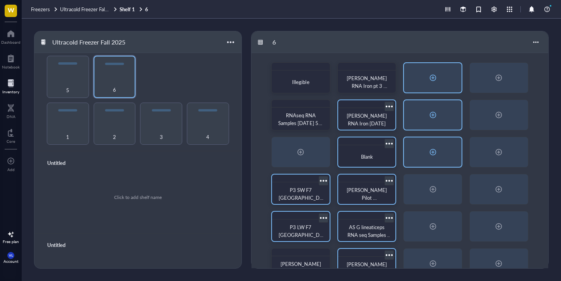
click at [427, 79] on div at bounding box center [433, 78] width 12 height 12
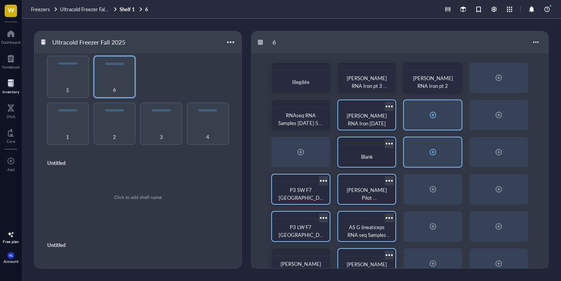
click at [459, 124] on div at bounding box center [433, 114] width 58 height 29
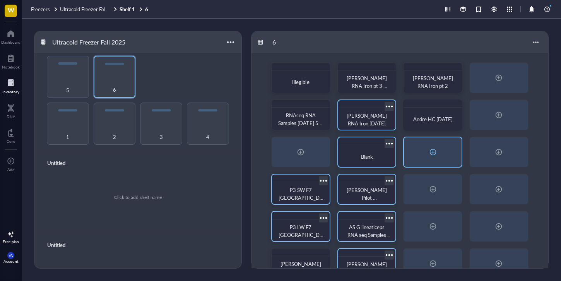
click at [425, 159] on div at bounding box center [433, 151] width 58 height 29
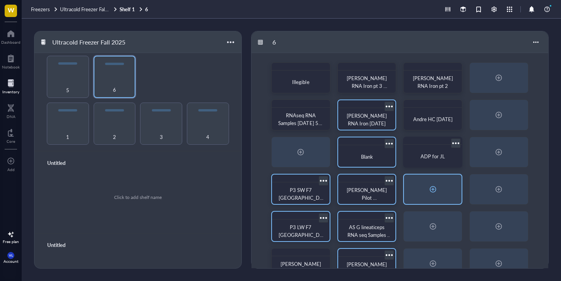
click at [428, 193] on div at bounding box center [433, 189] width 12 height 12
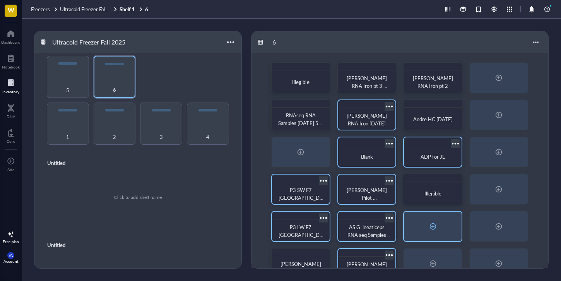
click at [443, 216] on div at bounding box center [433, 226] width 58 height 29
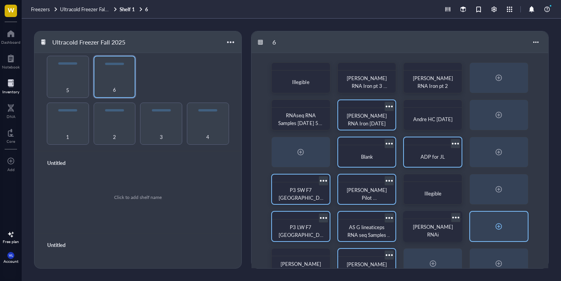
scroll to position [57, 0]
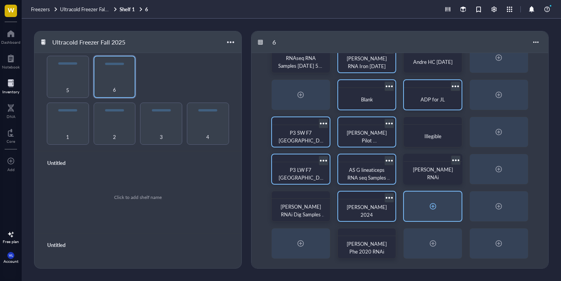
click at [446, 209] on div at bounding box center [433, 206] width 58 height 29
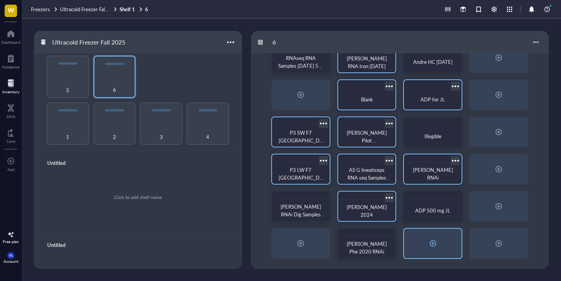
click at [416, 254] on div at bounding box center [433, 243] width 58 height 29
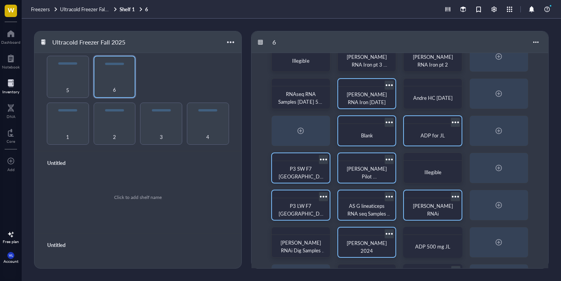
scroll to position [0, 0]
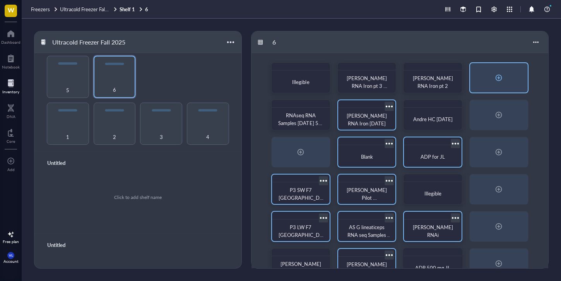
click at [488, 77] on div at bounding box center [499, 77] width 58 height 29
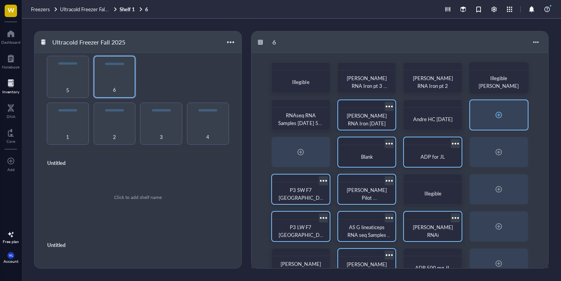
click at [513, 108] on div at bounding box center [499, 114] width 58 height 29
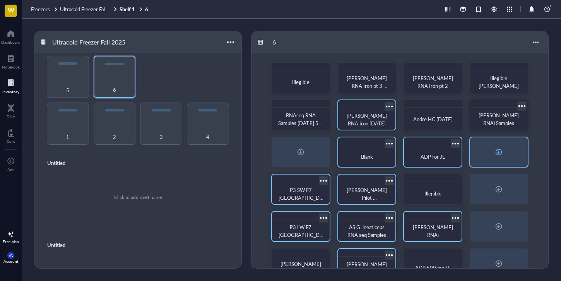
click at [521, 158] on div at bounding box center [499, 151] width 58 height 29
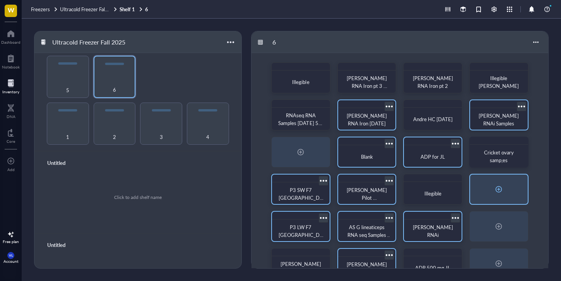
click at [501, 190] on div at bounding box center [499, 189] width 12 height 12
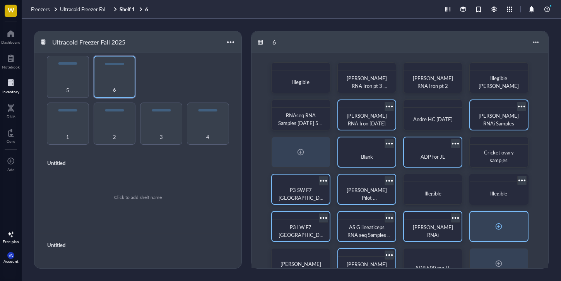
click at [516, 220] on div at bounding box center [499, 226] width 58 height 29
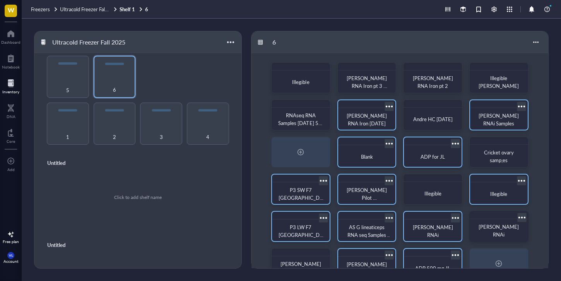
scroll to position [57, 0]
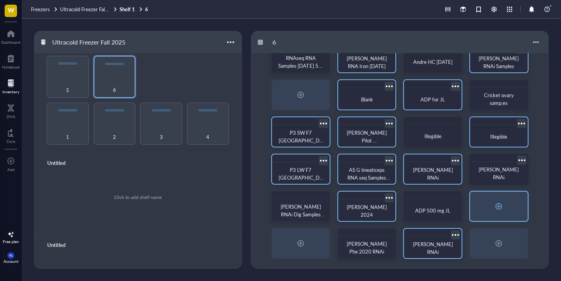
click at [502, 195] on div at bounding box center [499, 206] width 58 height 29
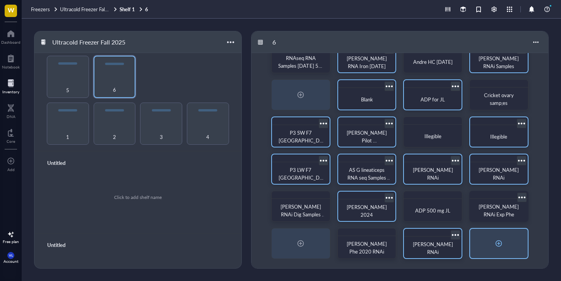
click at [493, 245] on div at bounding box center [499, 243] width 12 height 12
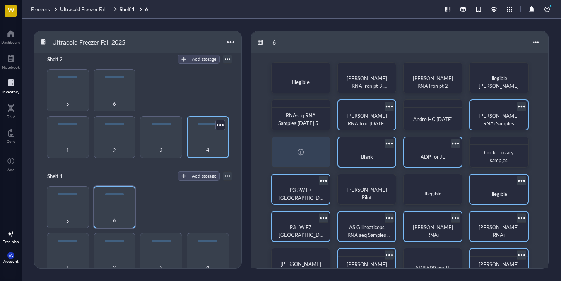
scroll to position [0, 0]
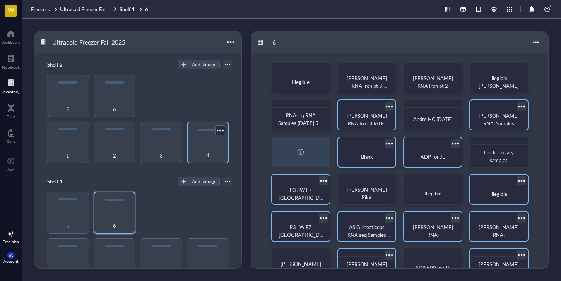
click at [203, 150] on div "4" at bounding box center [208, 150] width 34 height 17
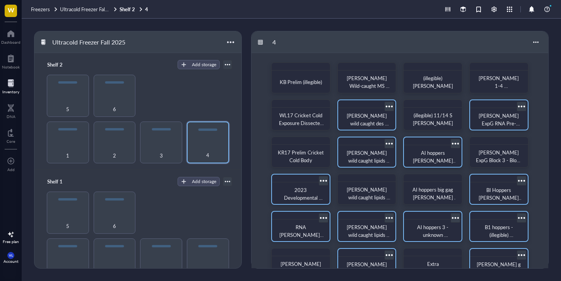
scroll to position [57, 0]
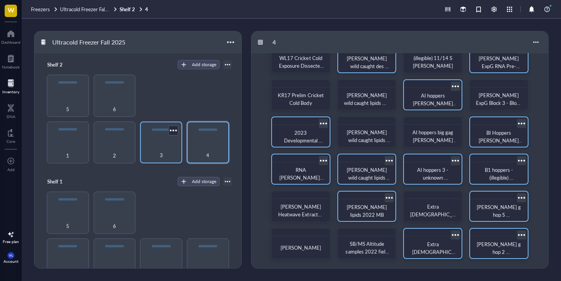
click at [161, 134] on div "3" at bounding box center [161, 143] width 42 height 42
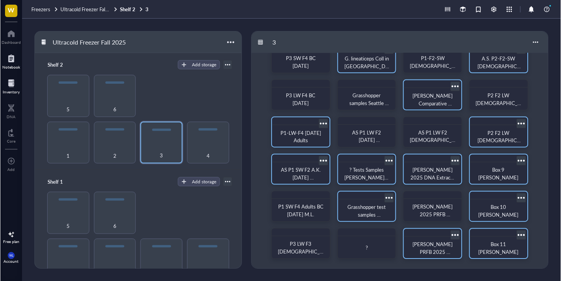
scroll to position [57, 0]
